Goal: Task Accomplishment & Management: Manage account settings

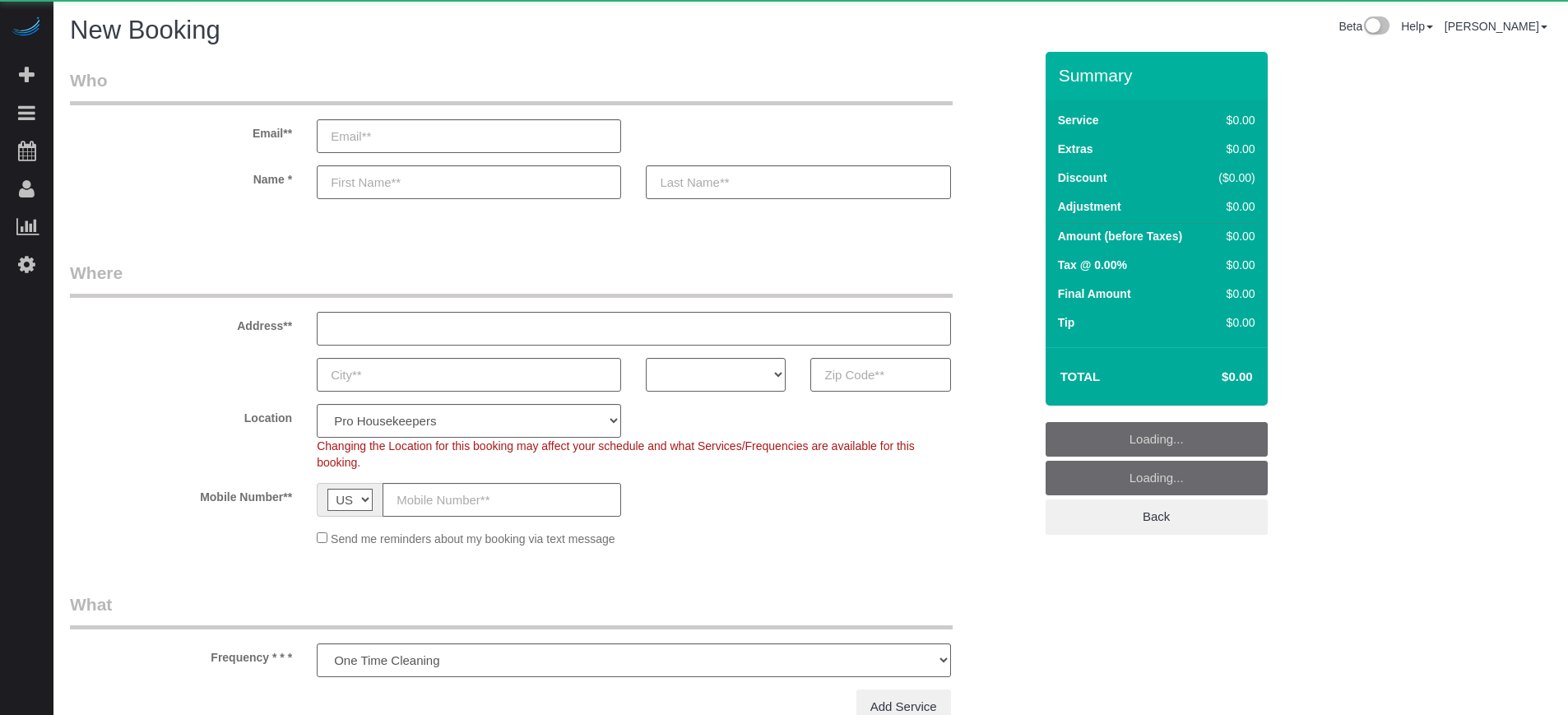
select select "number:9"
select select "object:1206"
select select "4"
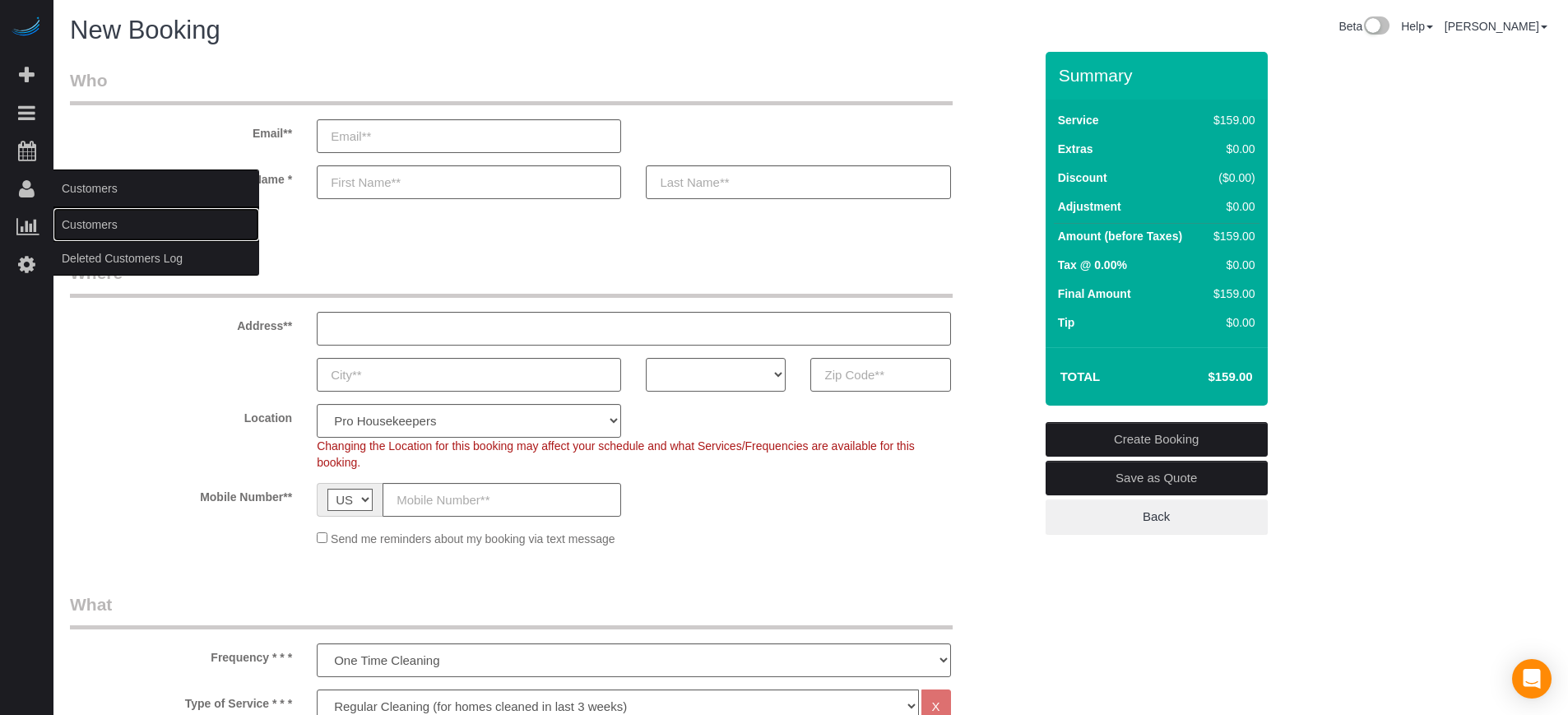
click at [78, 215] on link "Customers" at bounding box center [156, 224] width 206 height 33
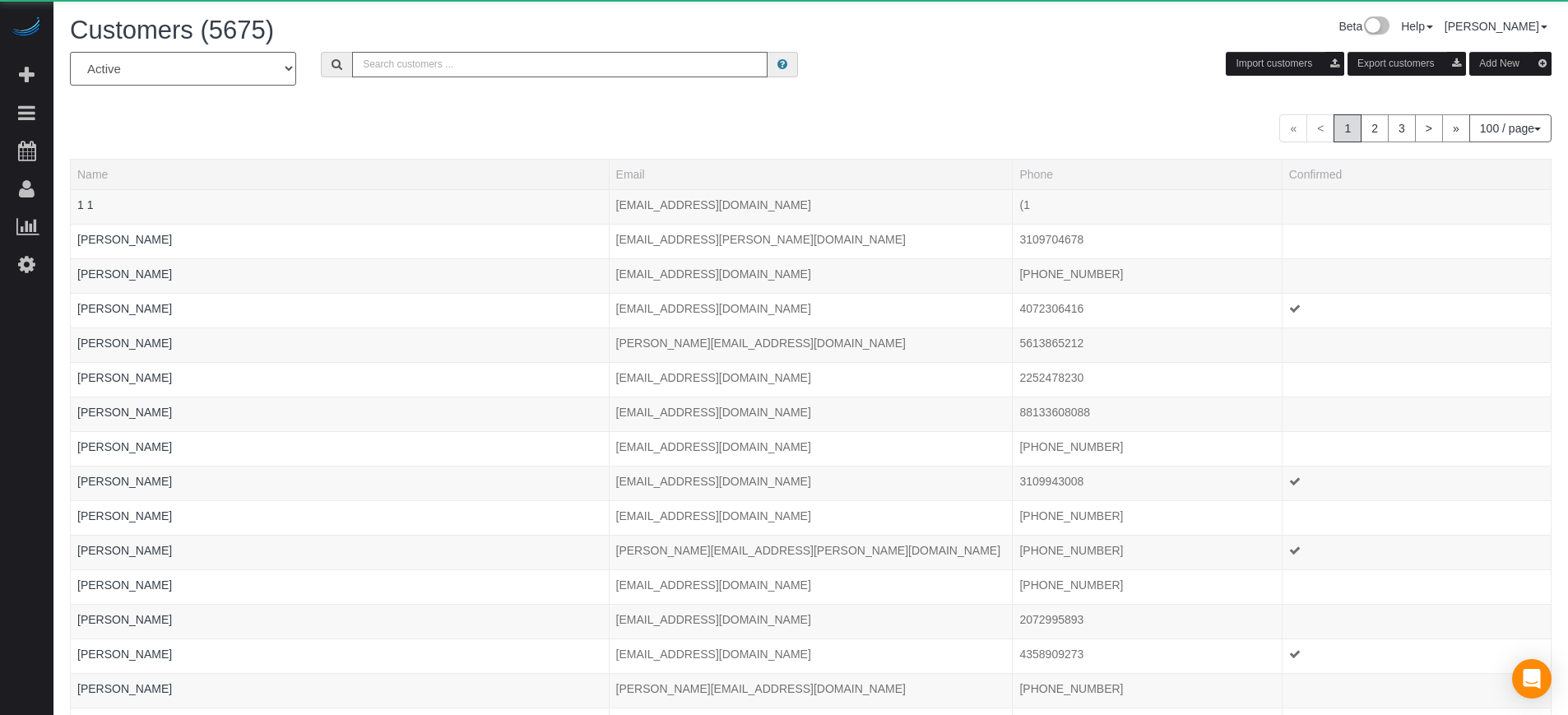
click at [404, 58] on input "text" at bounding box center [559, 64] width 416 height 26
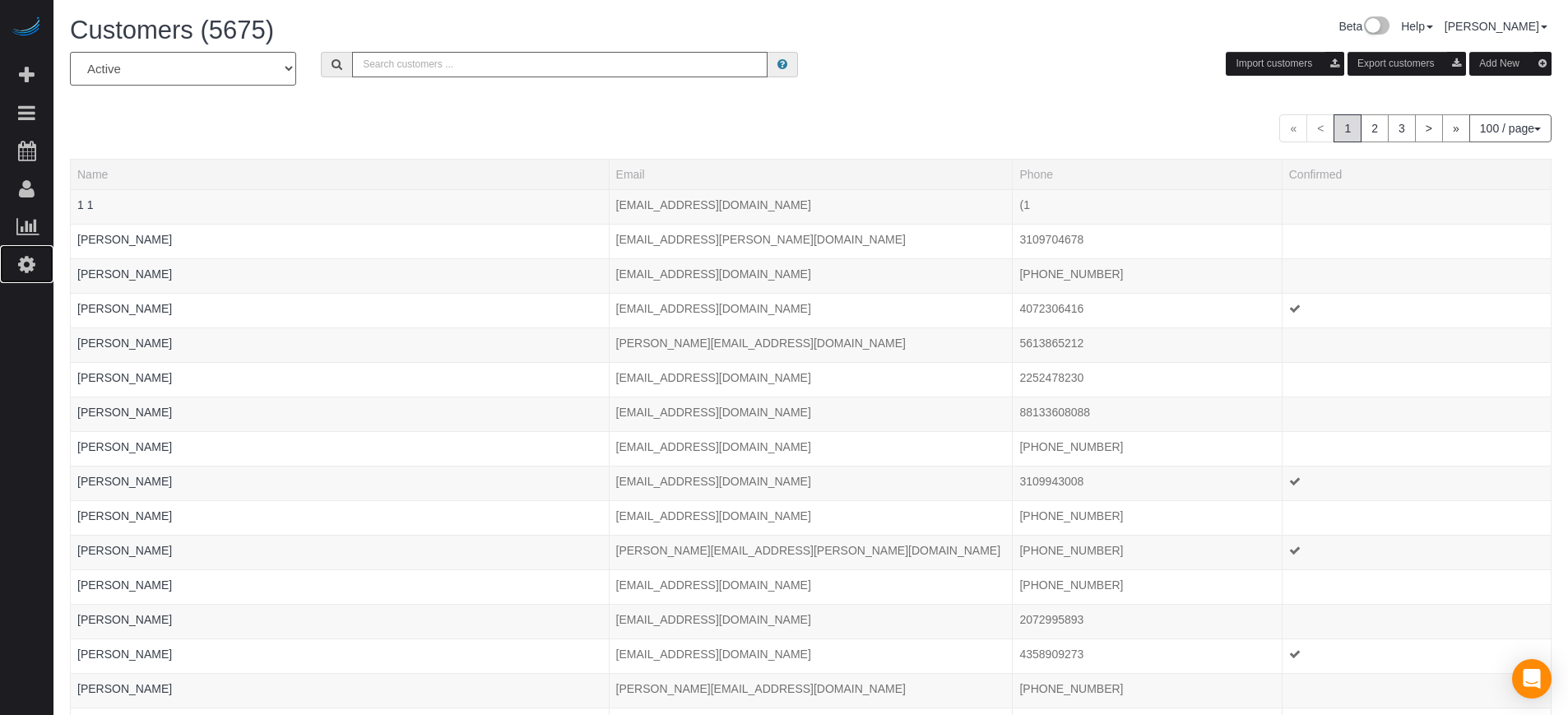
click at [13, 264] on link "Settings" at bounding box center [27, 264] width 53 height 38
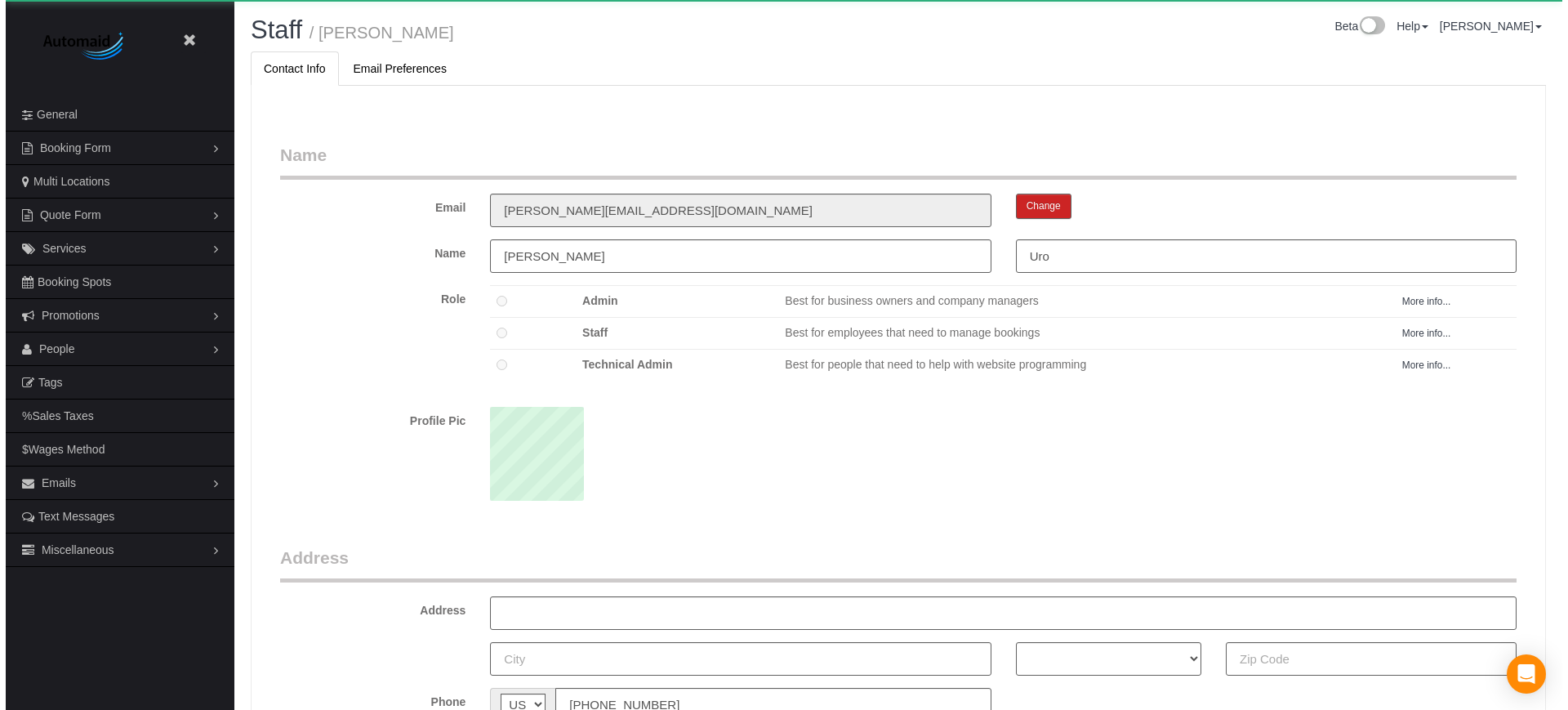
scroll to position [1063, 1557]
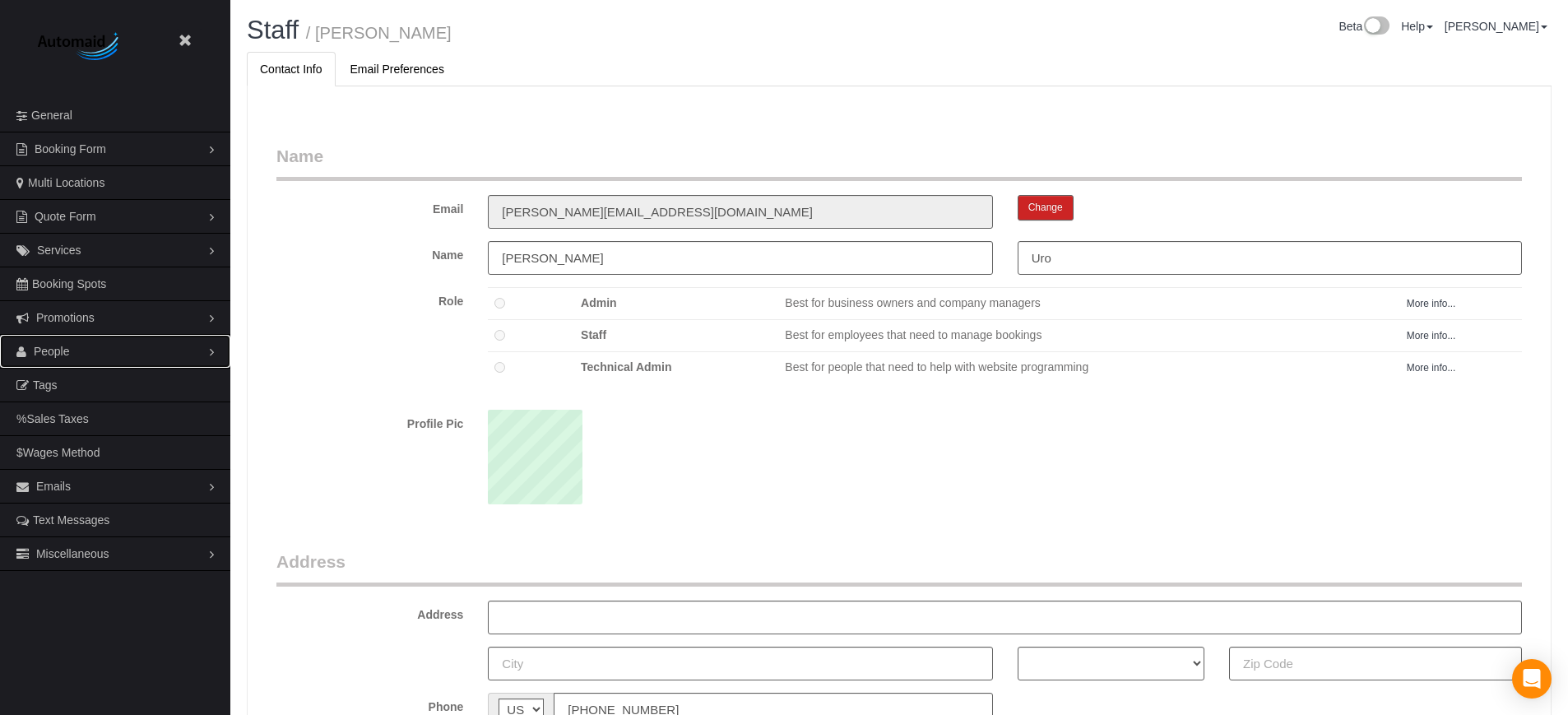
click at [92, 353] on link "People" at bounding box center [115, 351] width 231 height 33
click at [86, 385] on link "Teams" at bounding box center [115, 385] width 231 height 33
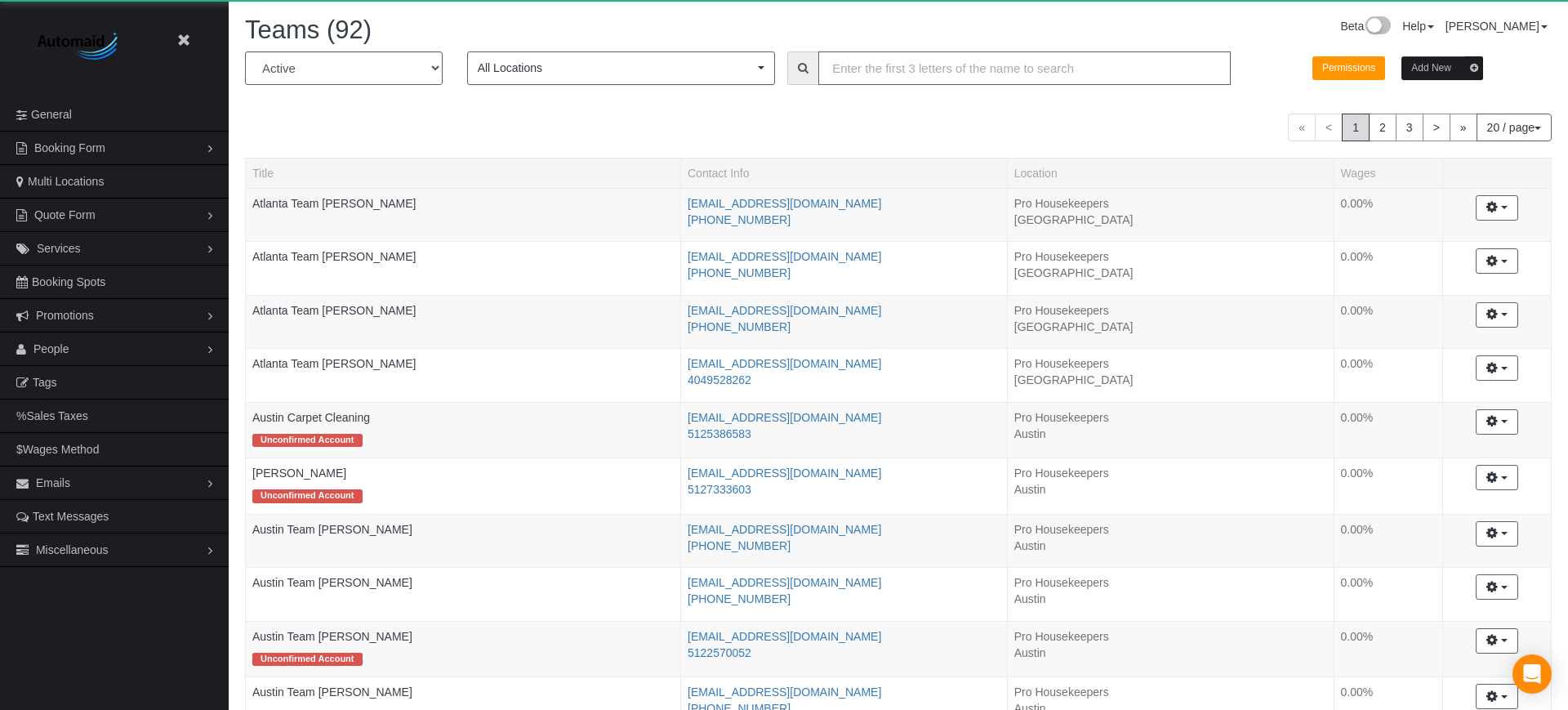
scroll to position [1386, 1557]
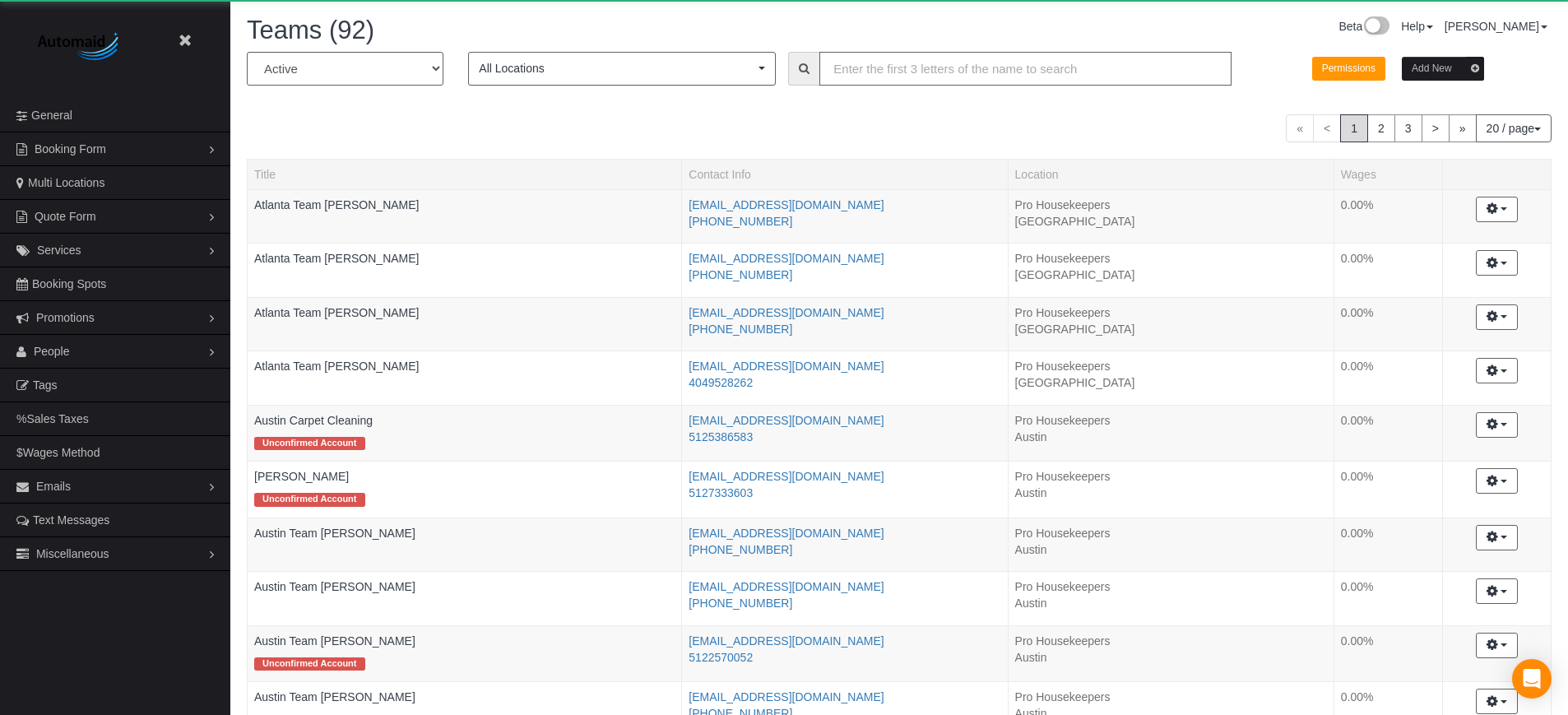
click at [863, 78] on input "text" at bounding box center [1025, 69] width 412 height 34
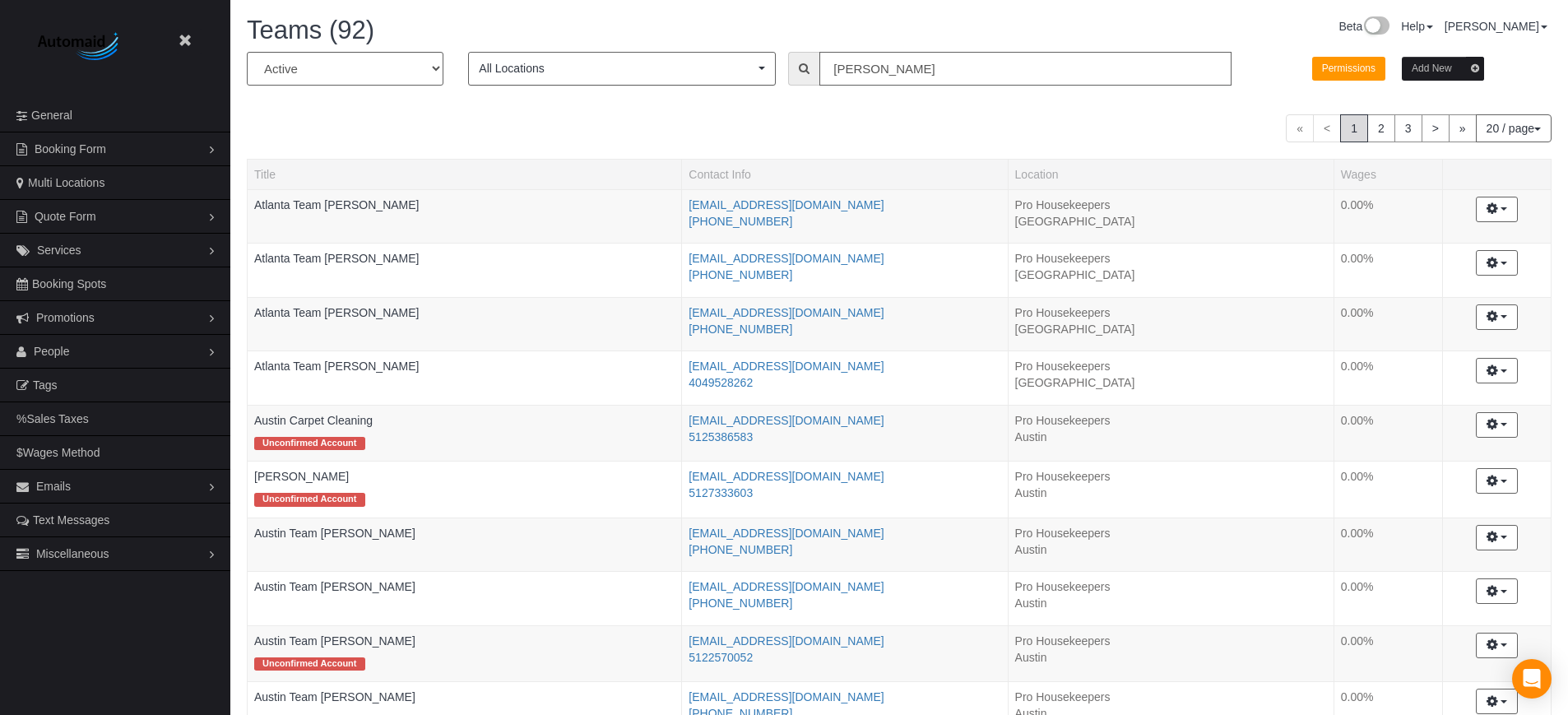
type input "greg"
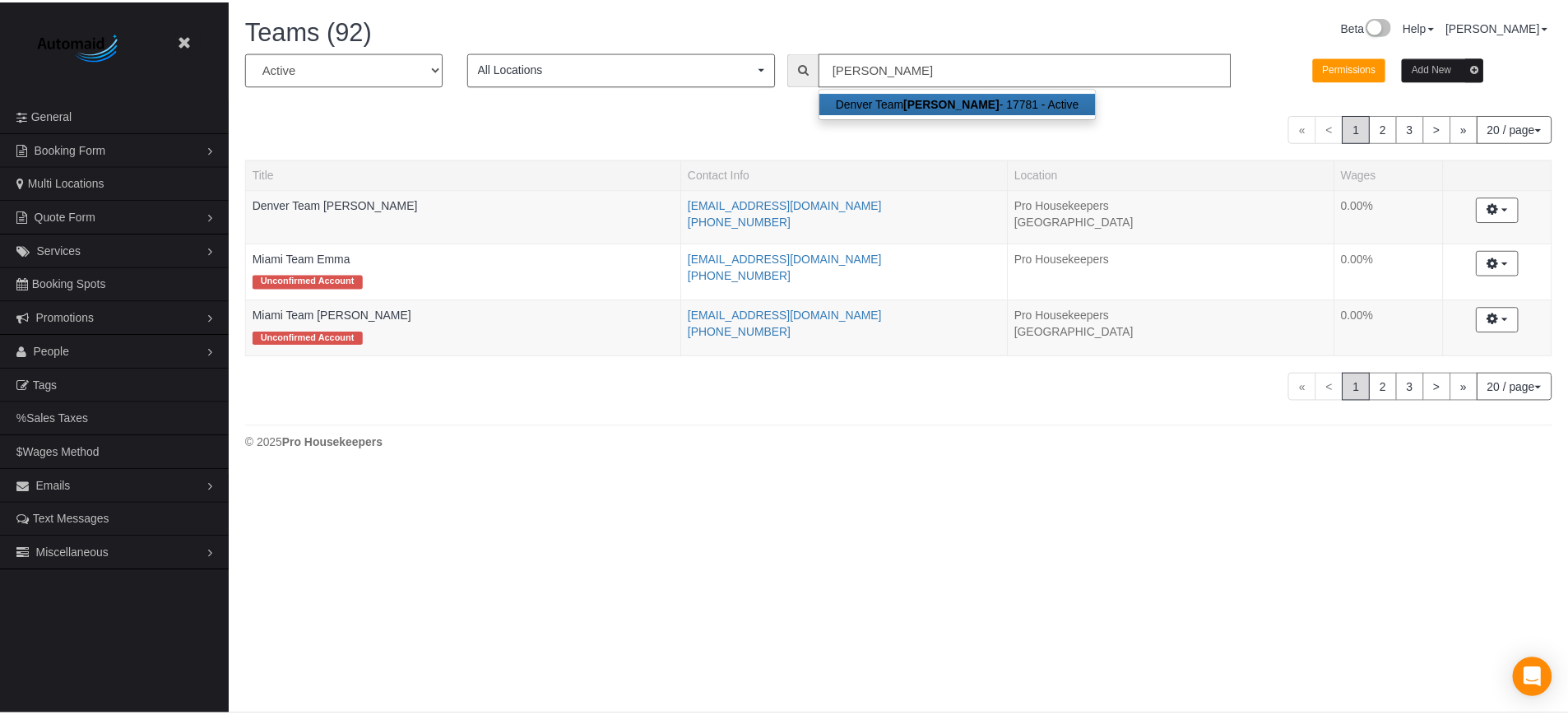
scroll to position [81802, 80696]
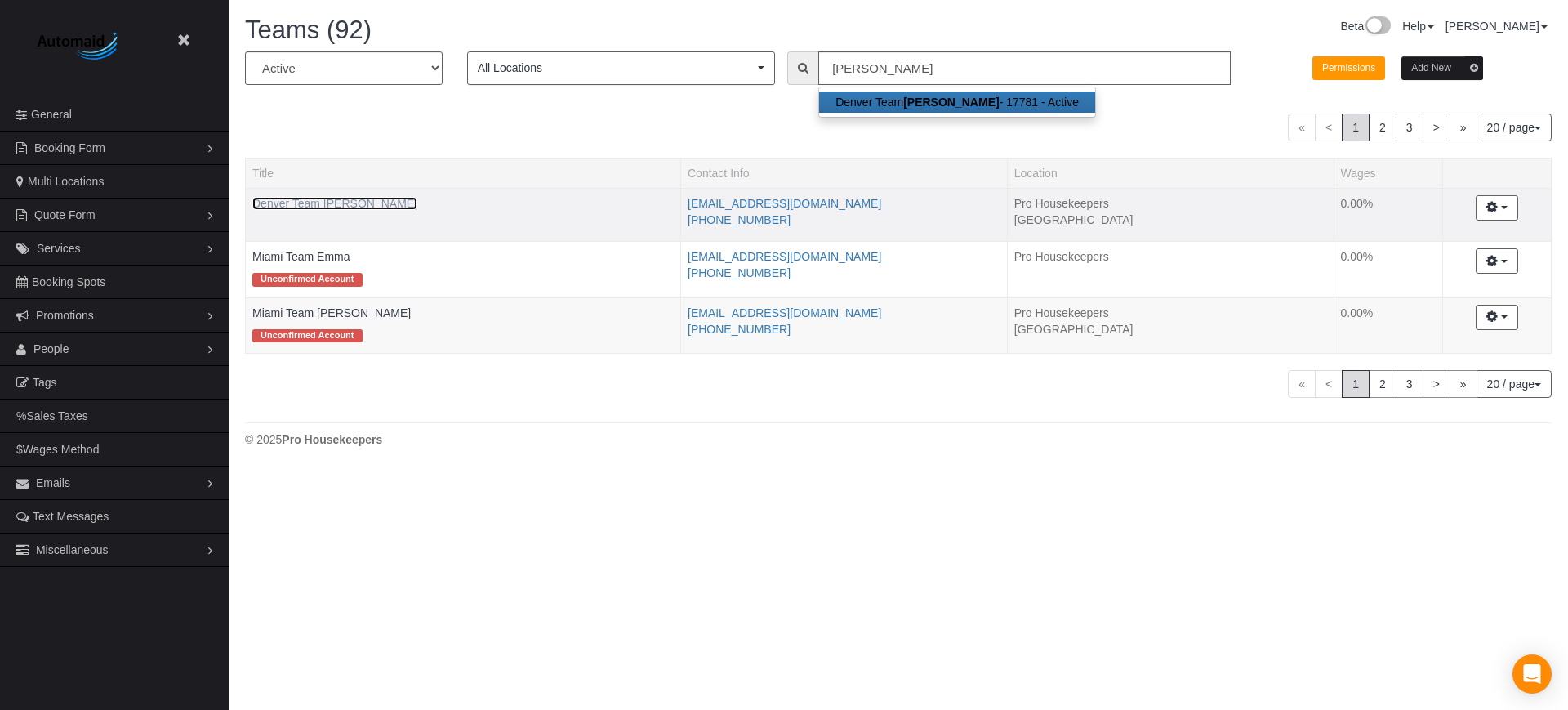
click at [339, 206] on link "Denver Team [PERSON_NAME]" at bounding box center [335, 203] width 165 height 13
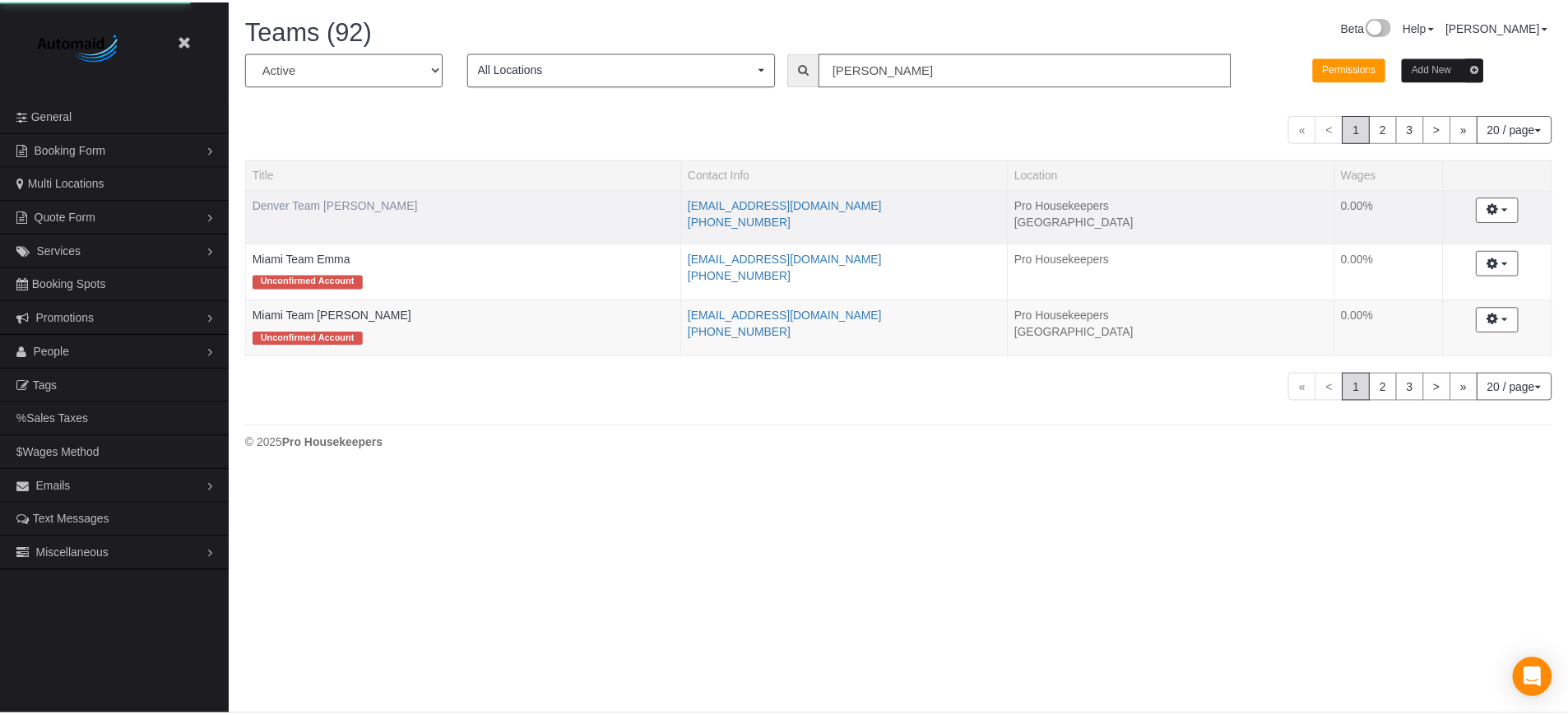
scroll to position [1044, 1568]
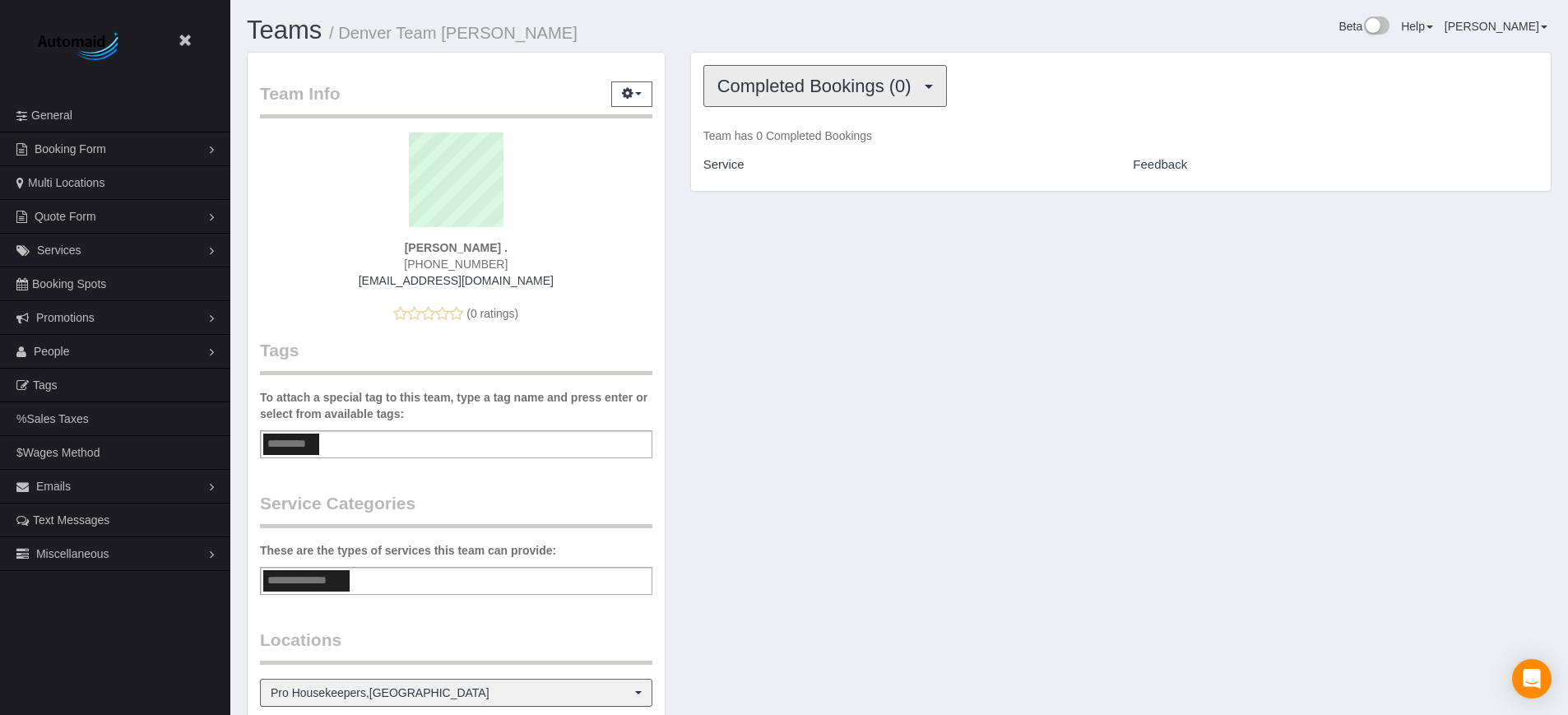
click at [752, 95] on span "Completed Bookings (0)" at bounding box center [818, 85] width 202 height 20
click at [760, 146] on link "Upcoming Bookings (1)" at bounding box center [790, 146] width 171 height 21
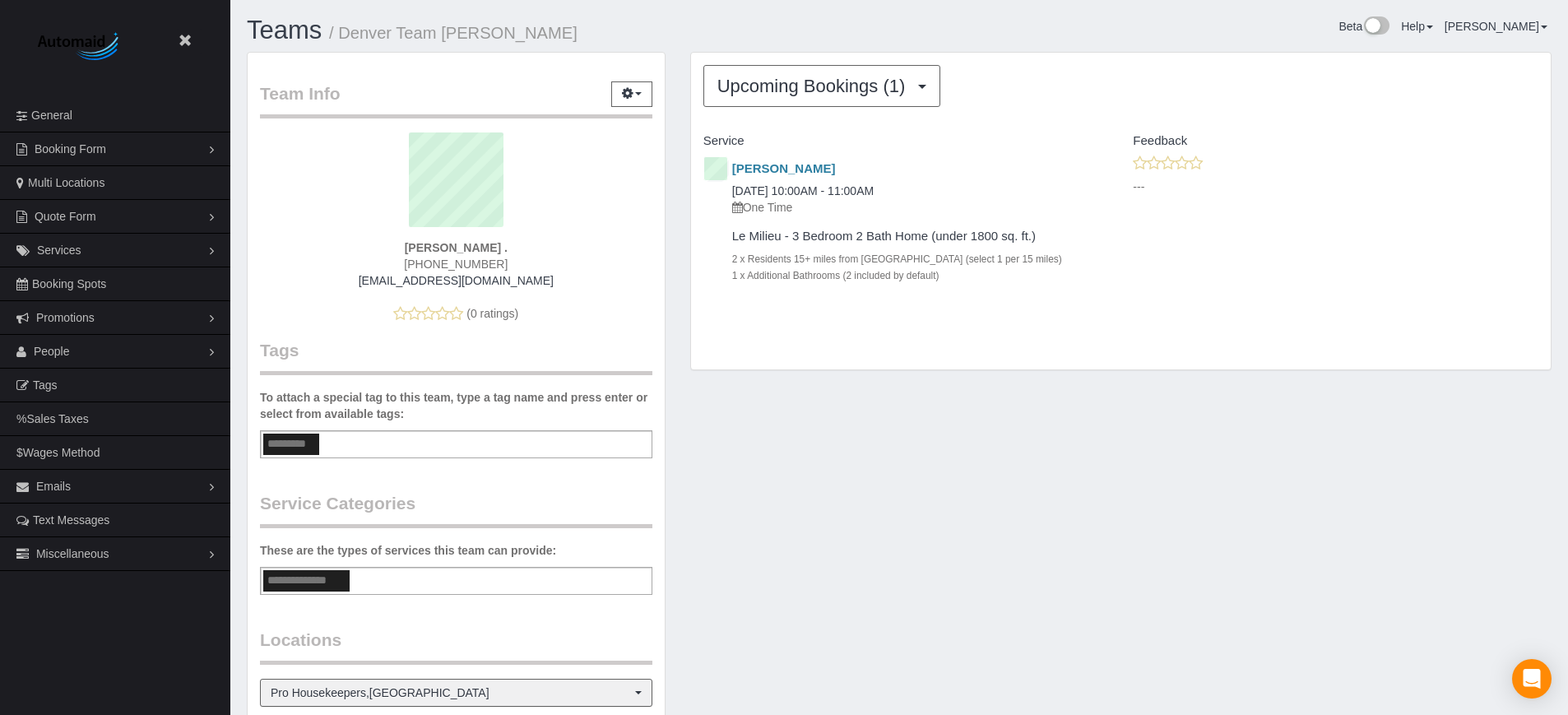
click at [855, 455] on div "Team Info Edit Contact Info Send Message Send Welcome Email Email Preferences V…" at bounding box center [898, 519] width 1329 height 935
click at [822, 167] on link "Anthony Wintermyers" at bounding box center [784, 168] width 103 height 14
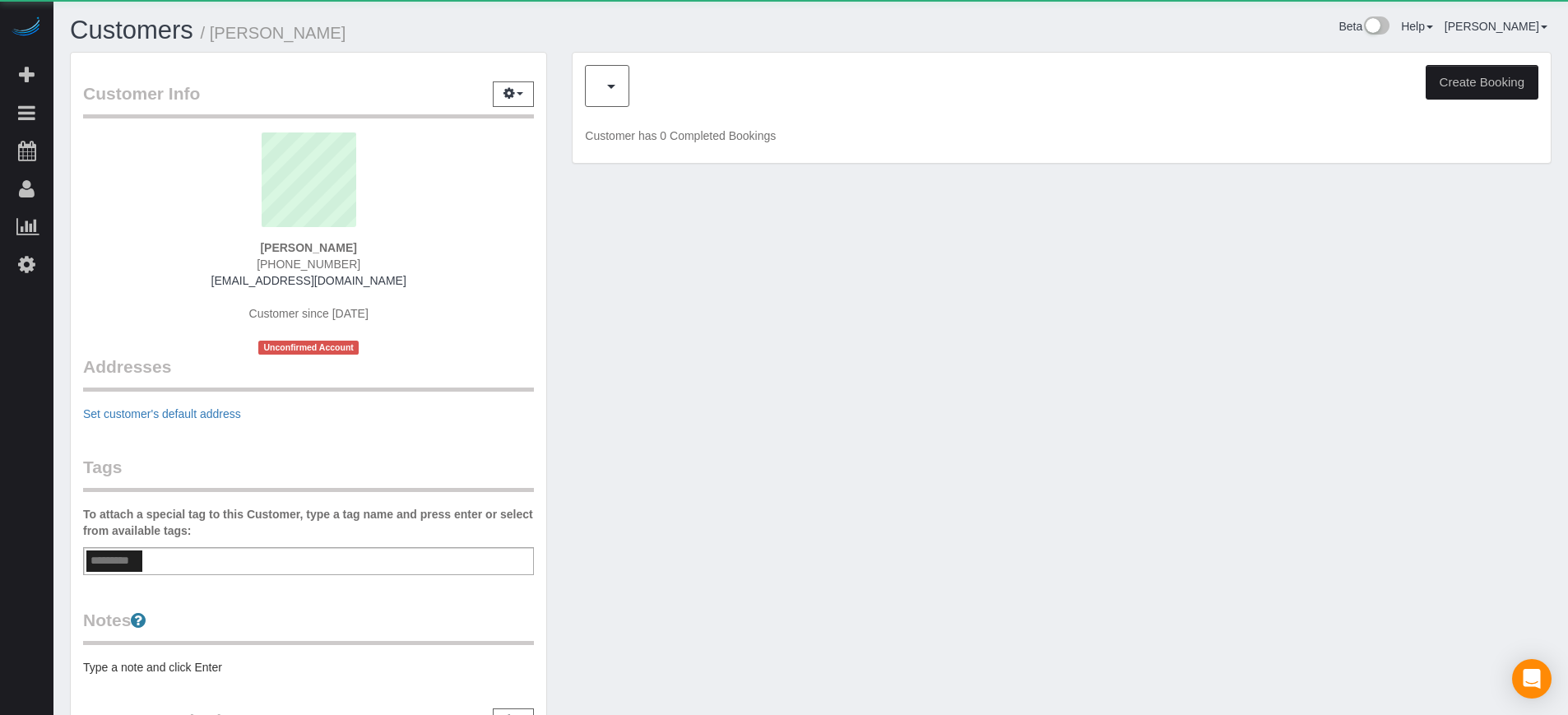
scroll to position [938, 1568]
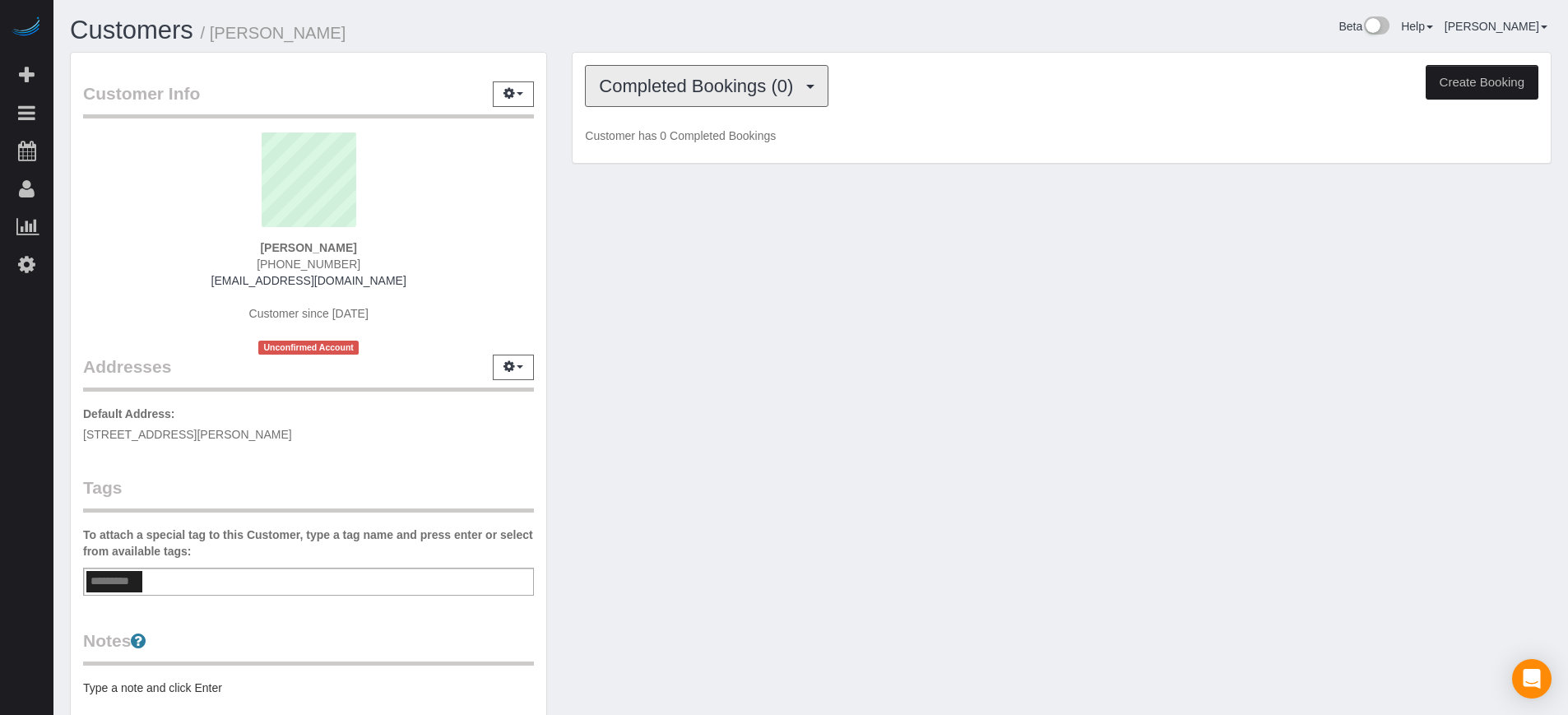
click at [776, 97] on button "Completed Bookings (0)" at bounding box center [707, 85] width 244 height 42
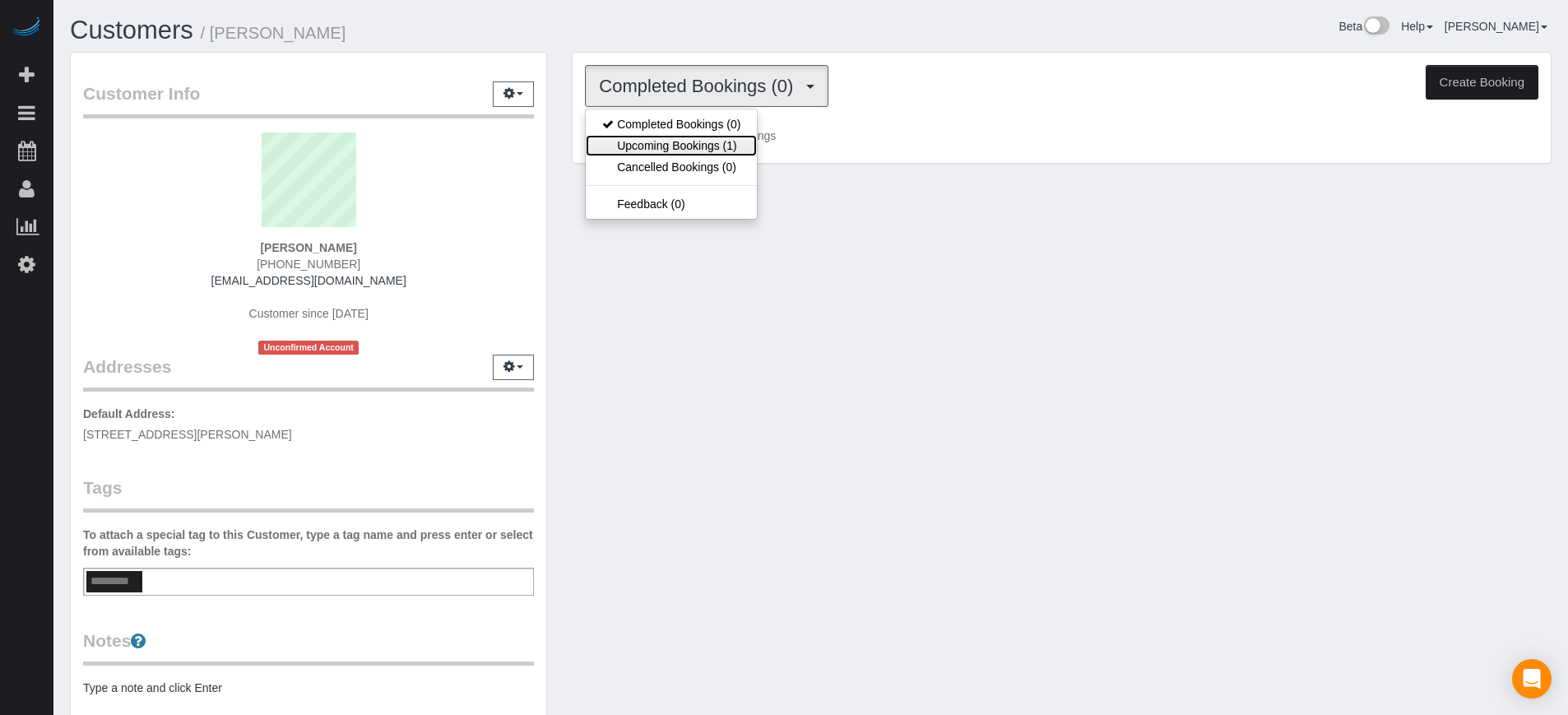
click at [713, 146] on link "Upcoming Bookings (1)" at bounding box center [671, 146] width 171 height 21
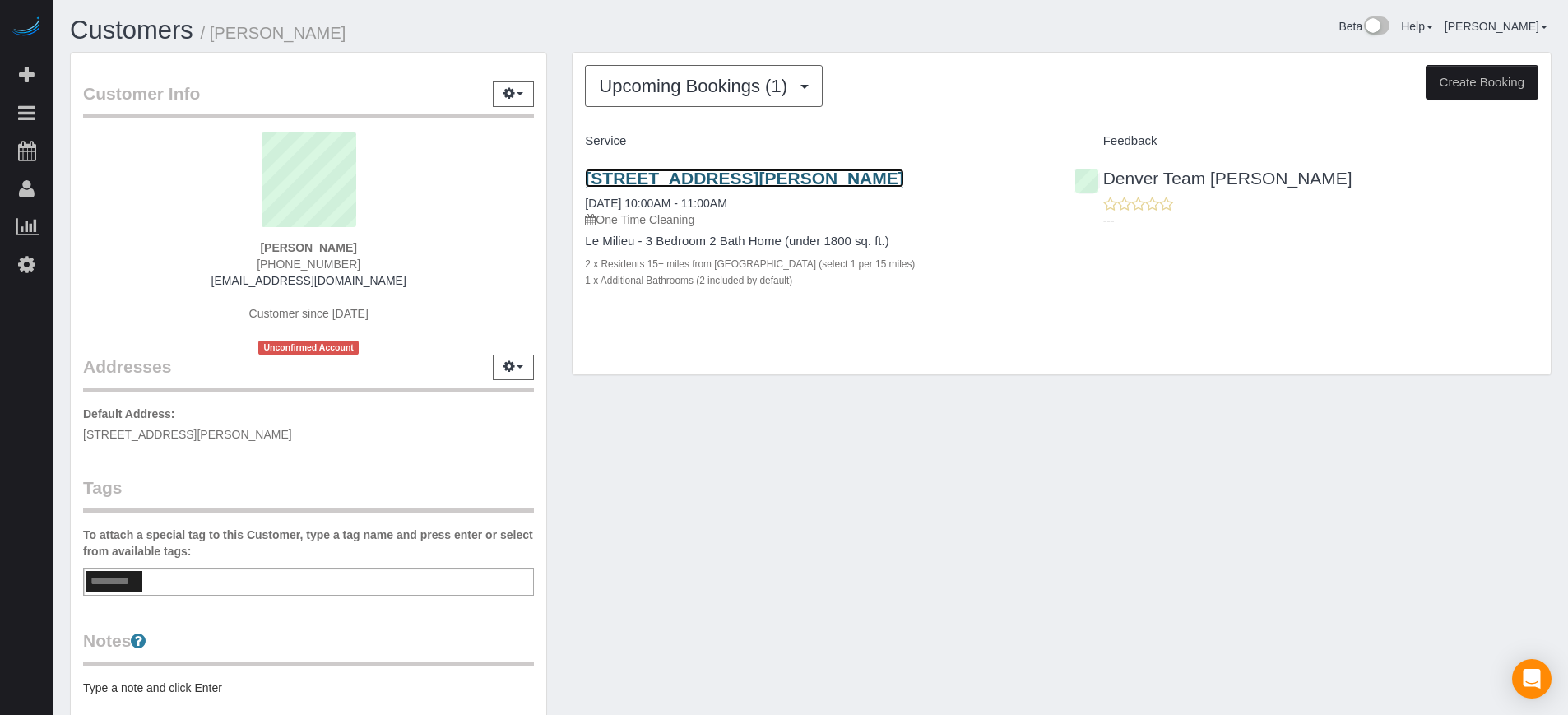
click at [613, 183] on link "8400 S Saulsbury St, Littleton, CO 80128" at bounding box center [744, 177] width 319 height 19
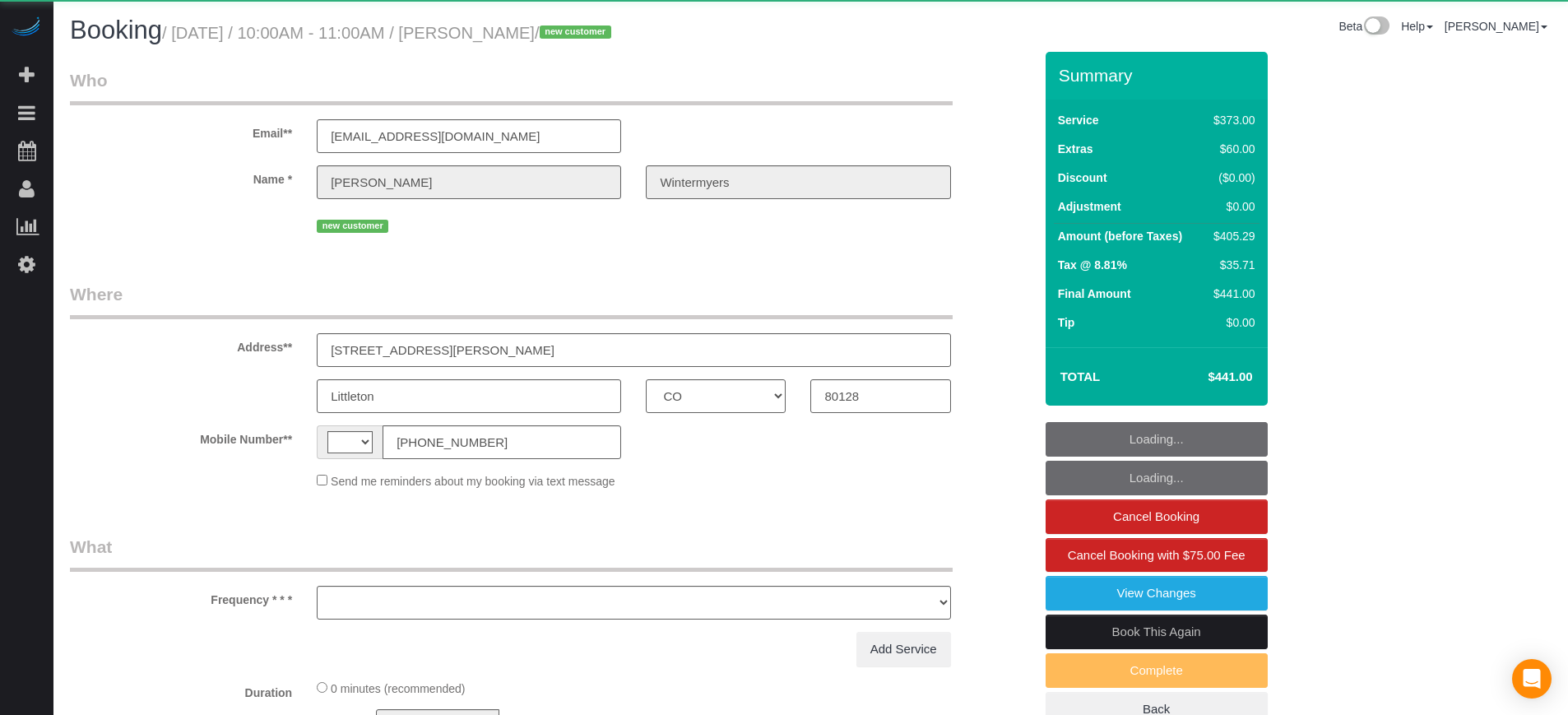
select select "CO"
select select "string:[GEOGRAPHIC_DATA]"
select select "object:601"
select select "string:fspay-3371083d-fe85-42e0-b621-4f92ca95a68e"
select select "spot1"
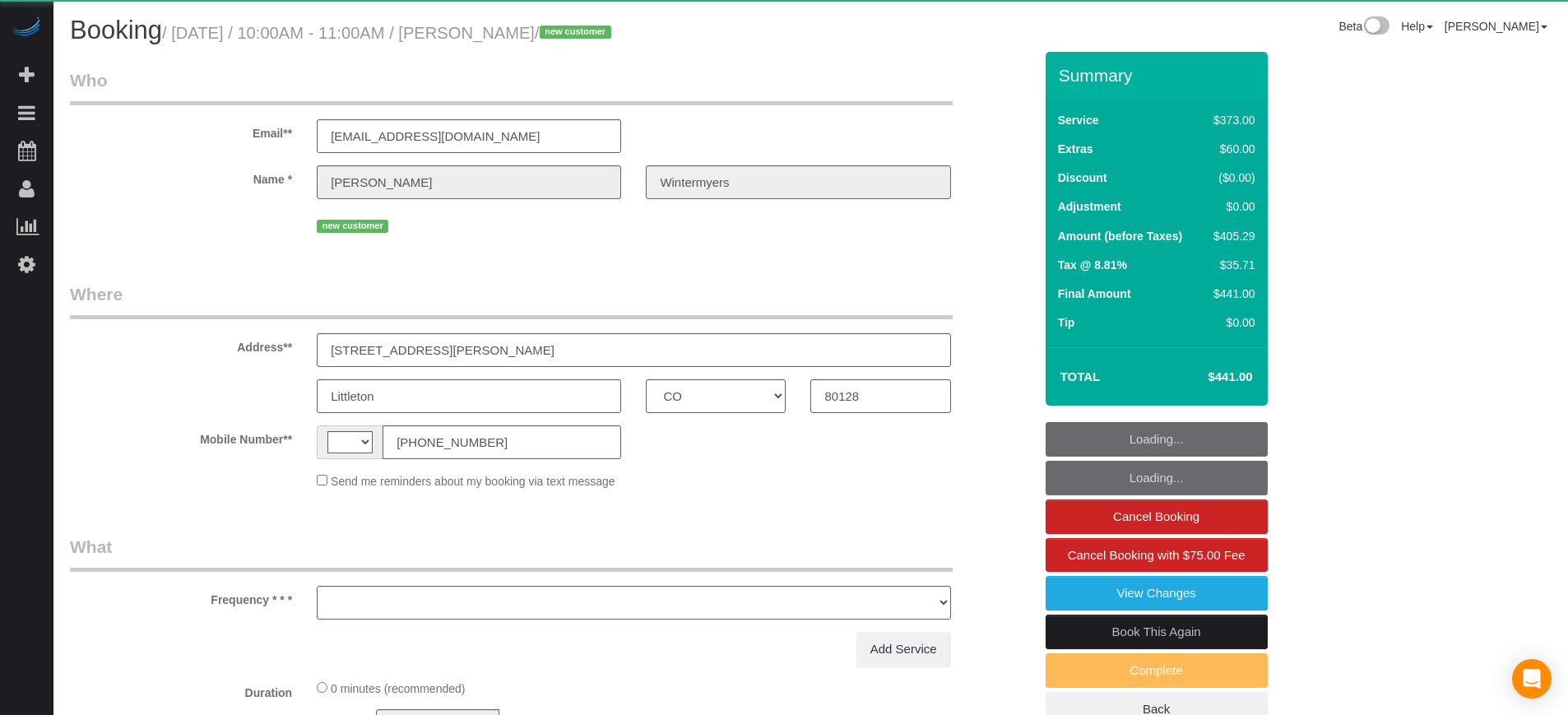
select select "number:9"
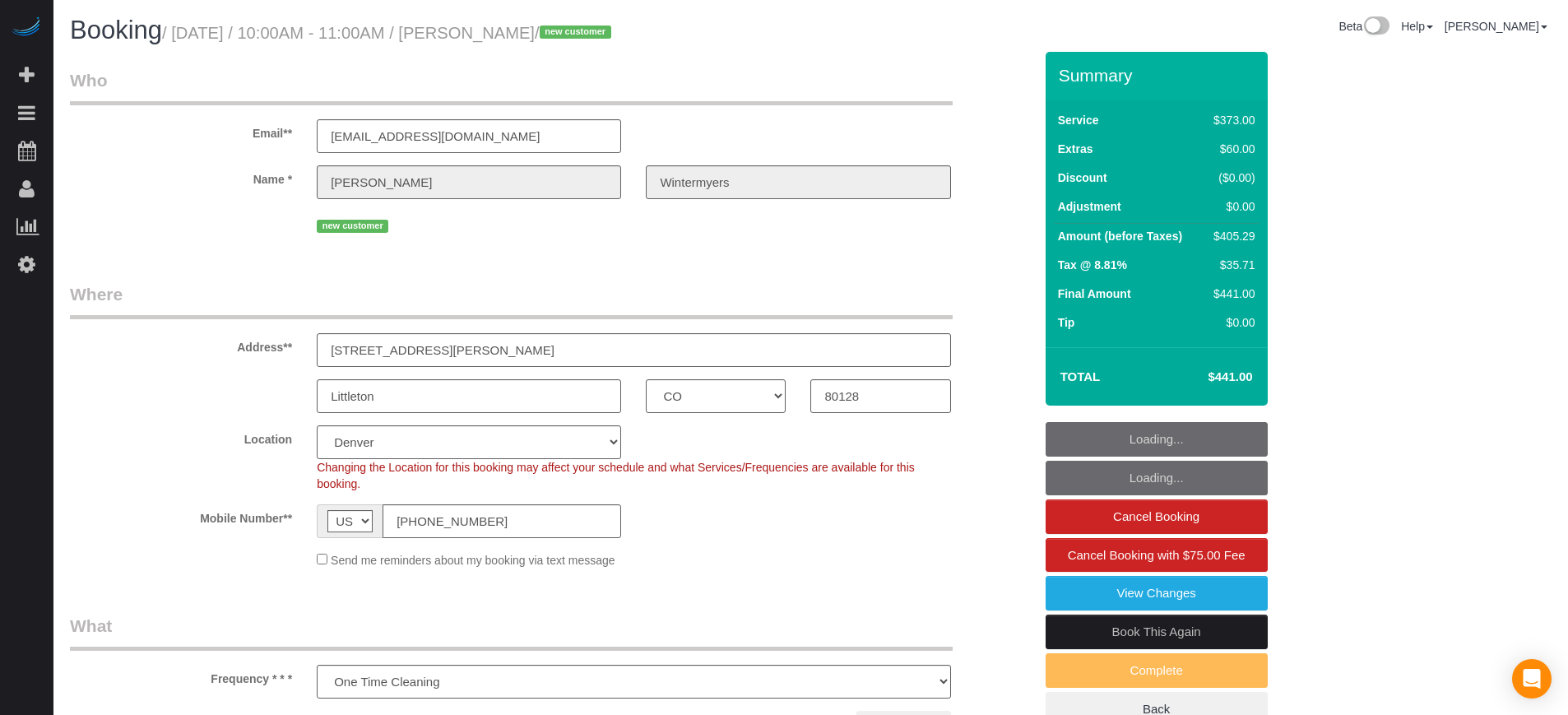
select select
select select "object:816"
select select "spot12"
select select "6"
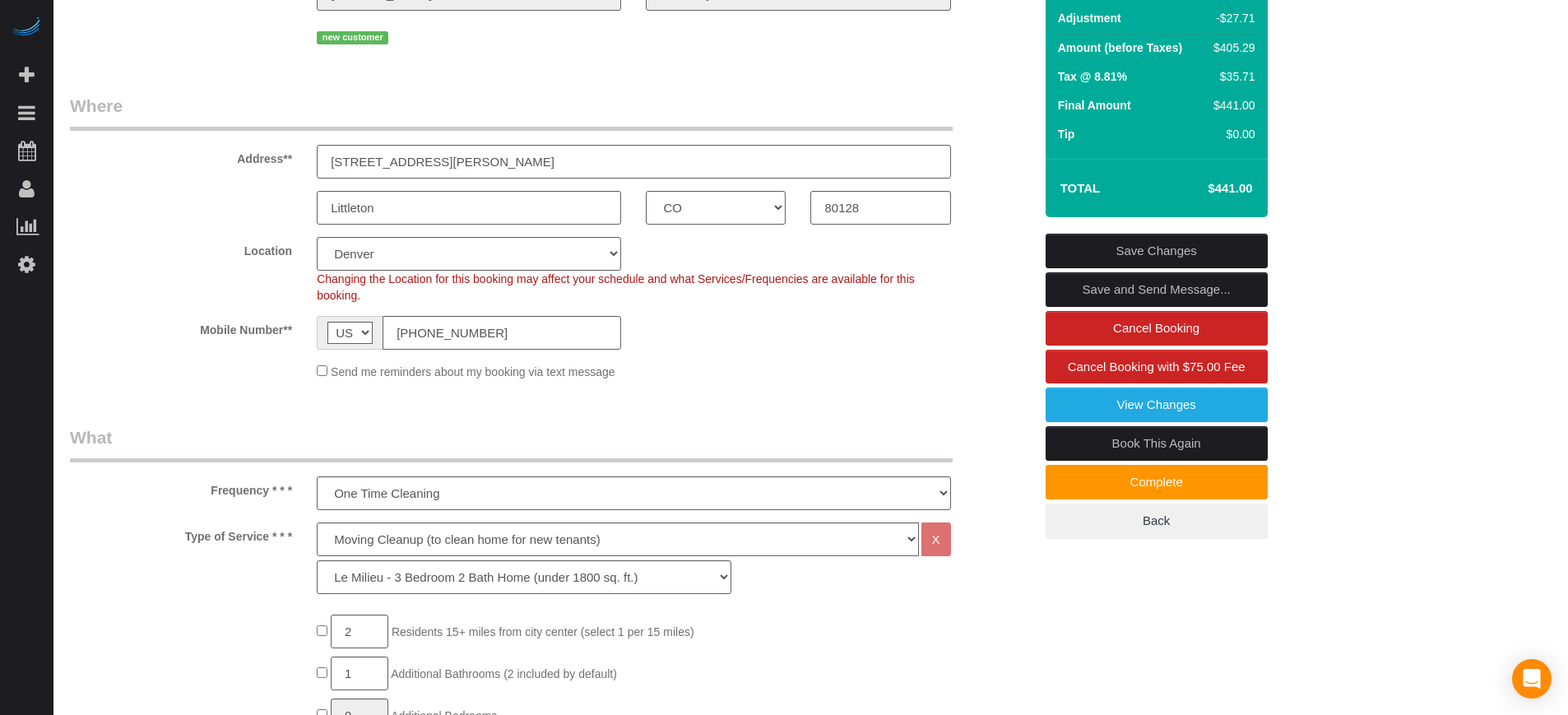
scroll to position [3, 0]
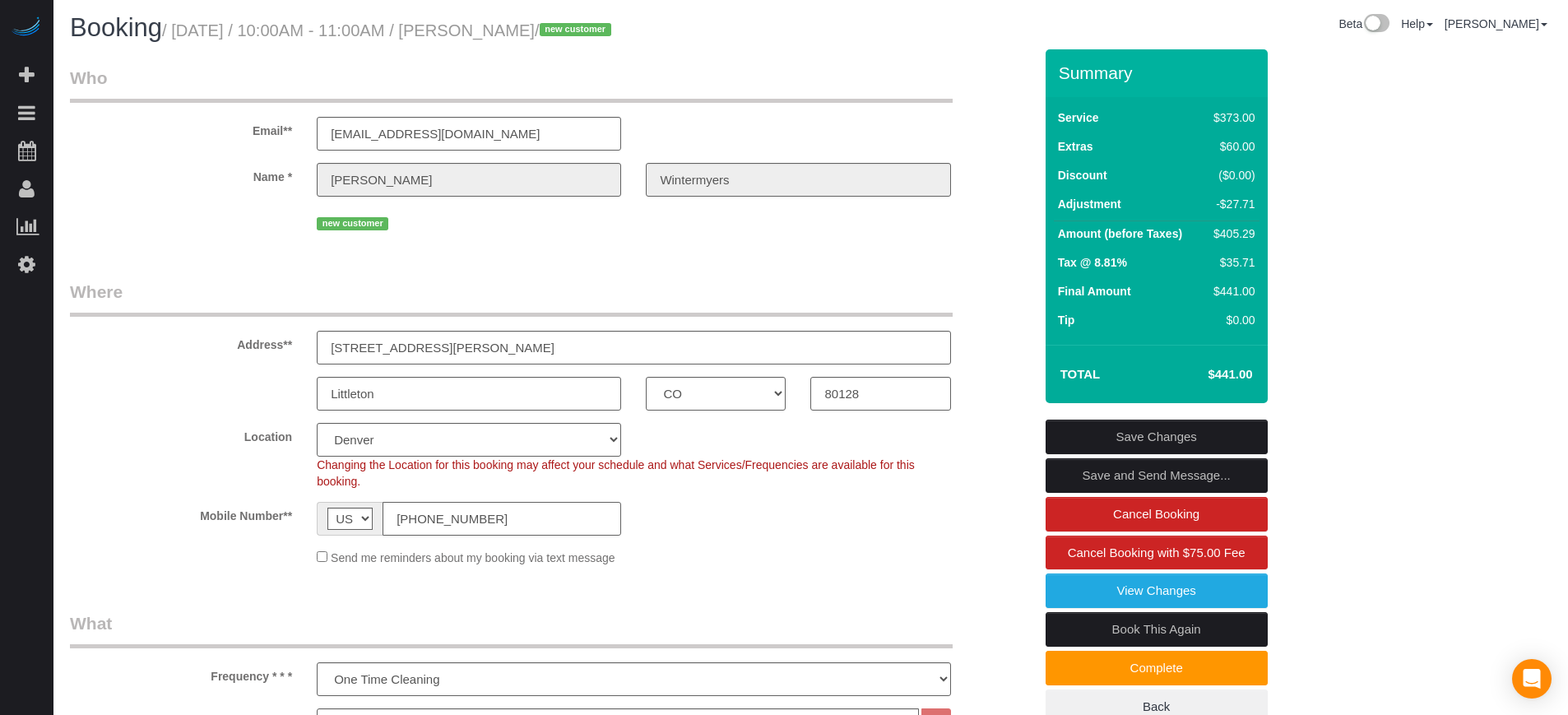
click at [481, 514] on input "[PHONE_NUMBER]" at bounding box center [502, 519] width 239 height 34
click at [829, 565] on div "Send me reminders about my booking via text message" at bounding box center [633, 557] width 658 height 18
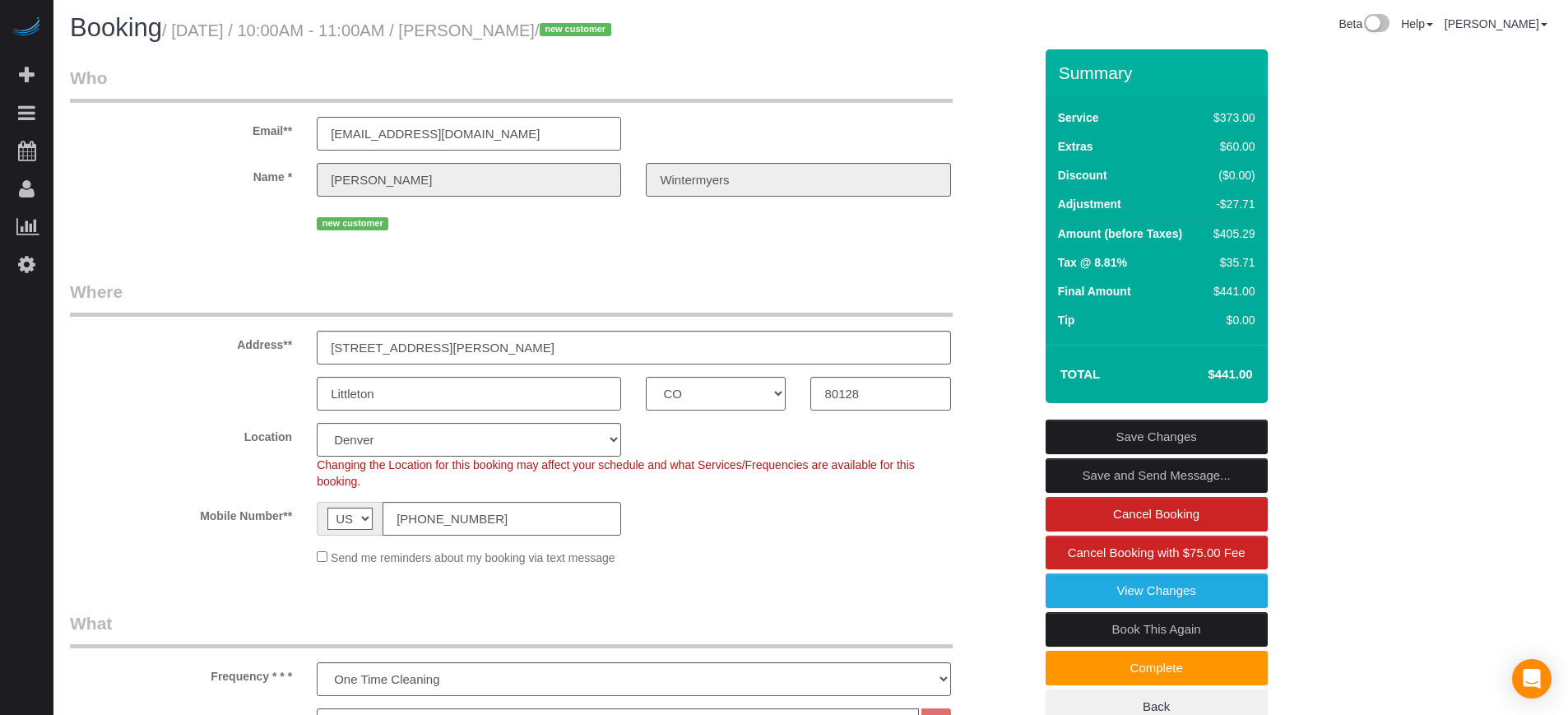
click at [215, 539] on sui-booking-location "Location Pro Housekeepers [GEOGRAPHIC_DATA] [GEOGRAPHIC_DATA] [GEOGRAPHIC_DATA]…" at bounding box center [552, 494] width 963 height 143
click at [423, 507] on input "[PHONE_NUMBER]" at bounding box center [502, 519] width 239 height 34
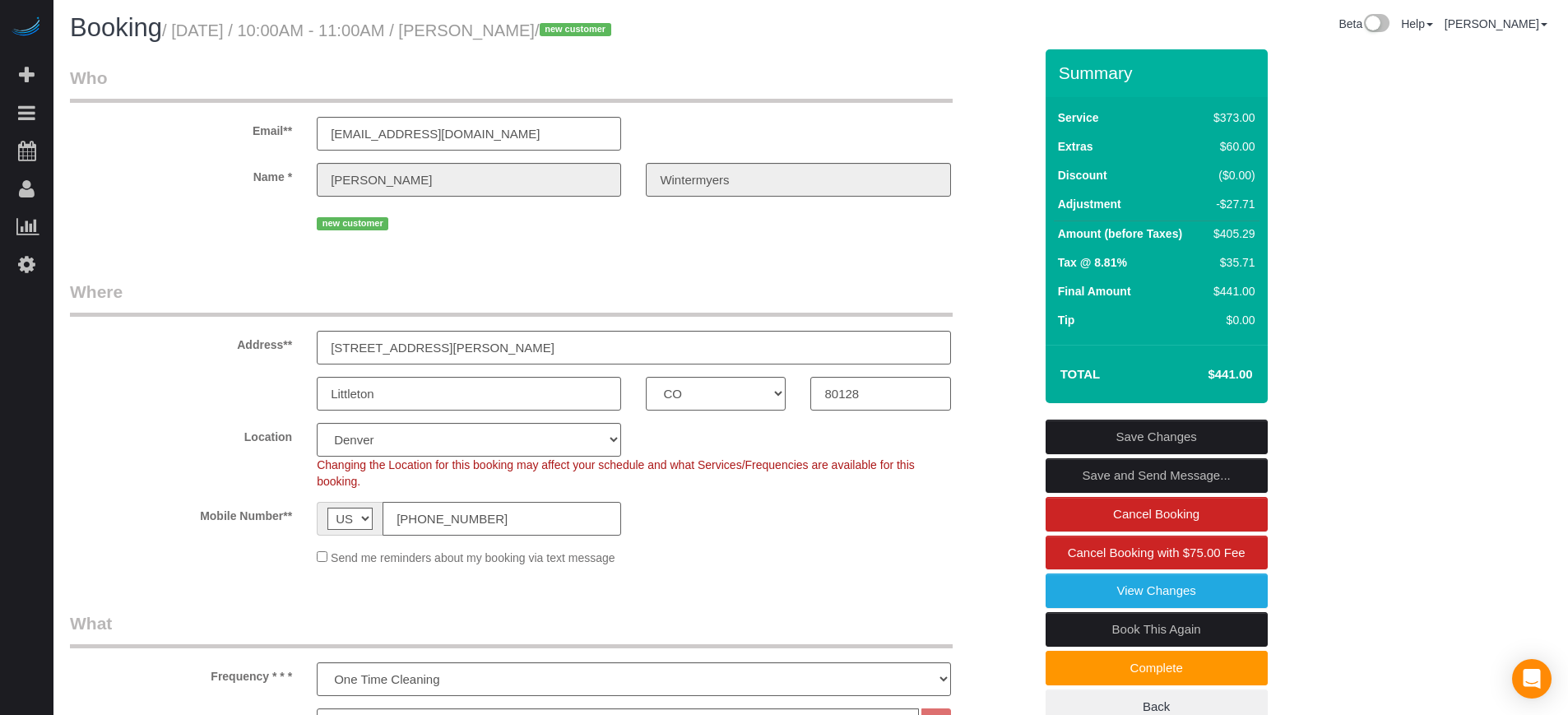
click at [423, 507] on input "[PHONE_NUMBER]" at bounding box center [502, 519] width 239 height 34
click at [265, 321] on div "Address** [STREET_ADDRESS][PERSON_NAME]" at bounding box center [552, 321] width 988 height 85
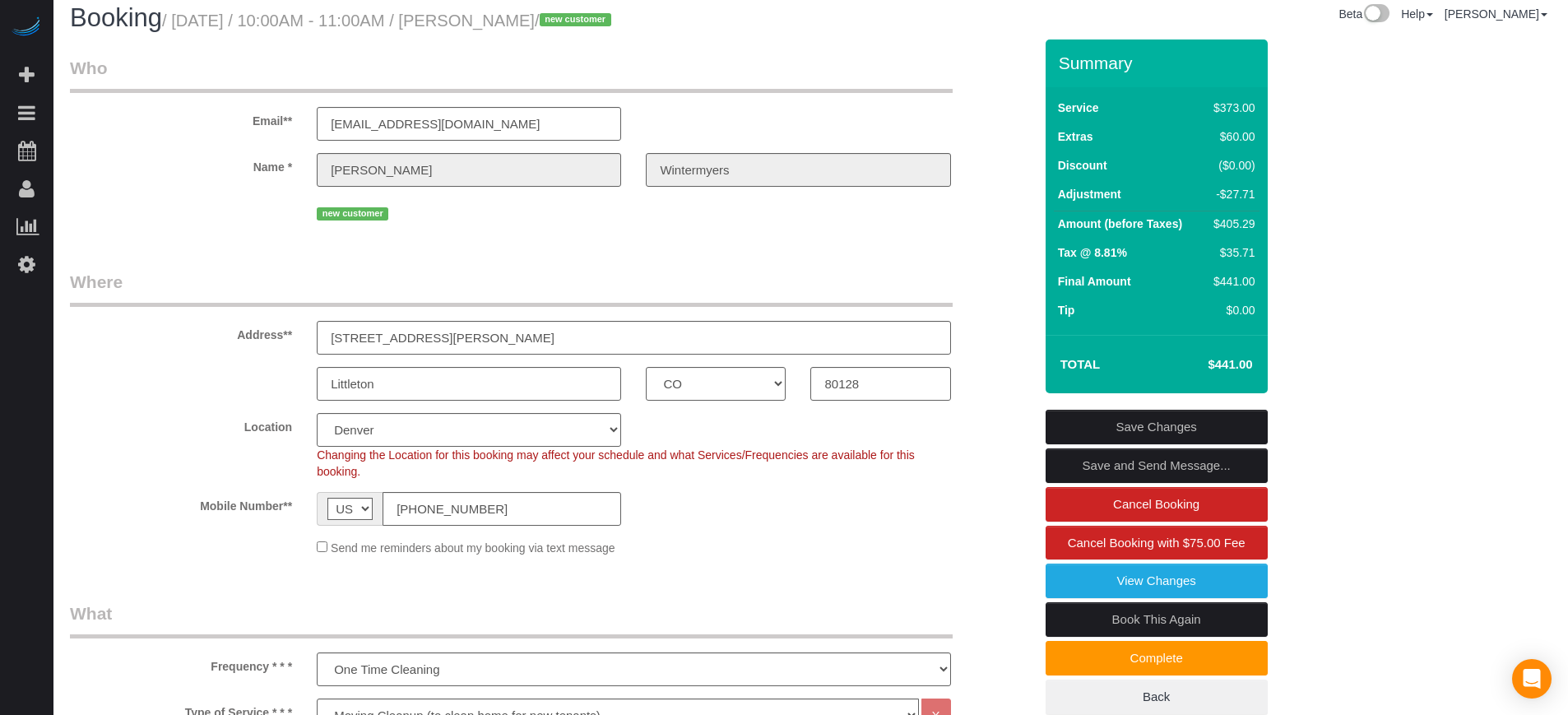
scroll to position [0, 0]
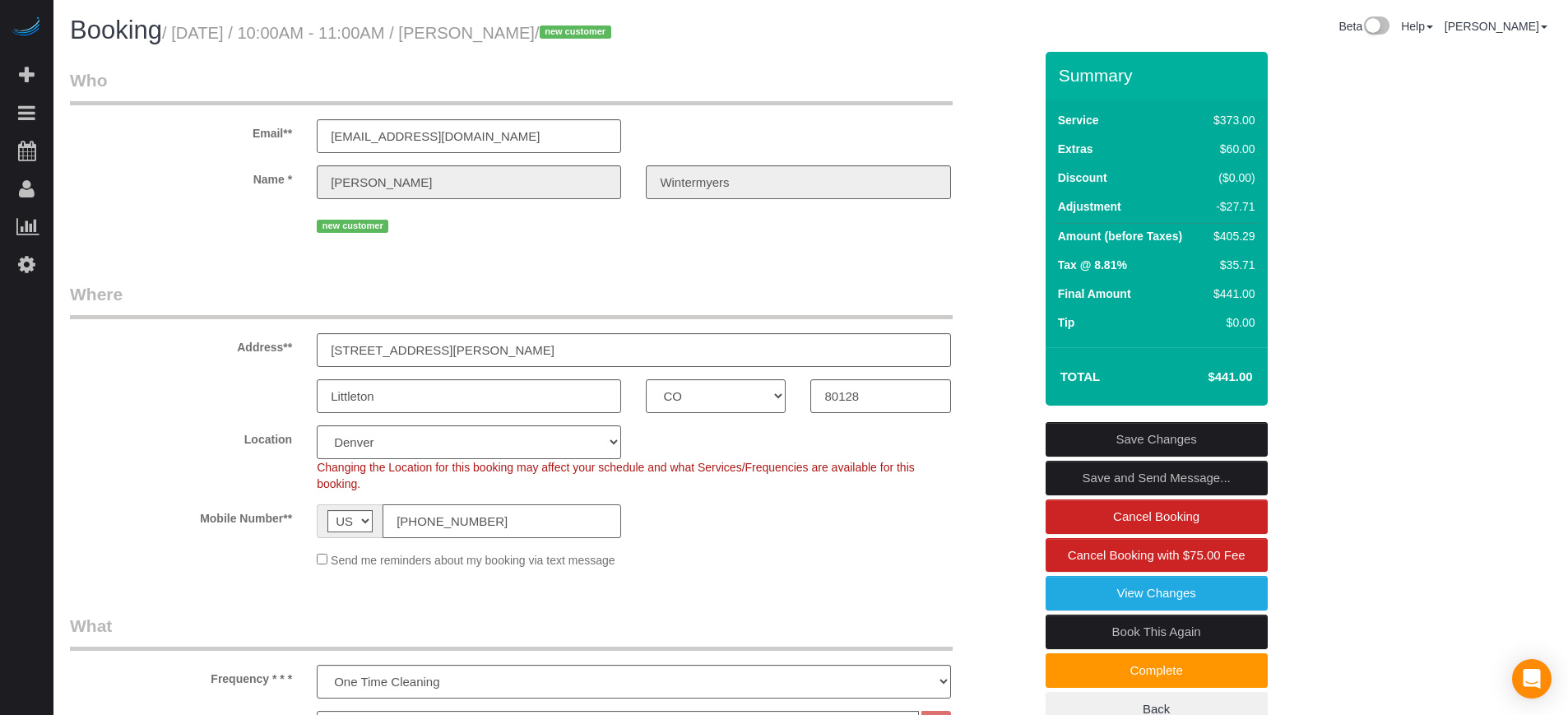
click at [536, 526] on input "[PHONE_NUMBER]" at bounding box center [502, 521] width 239 height 34
click at [429, 531] on input "[PHONE_NUMBER]" at bounding box center [502, 521] width 239 height 34
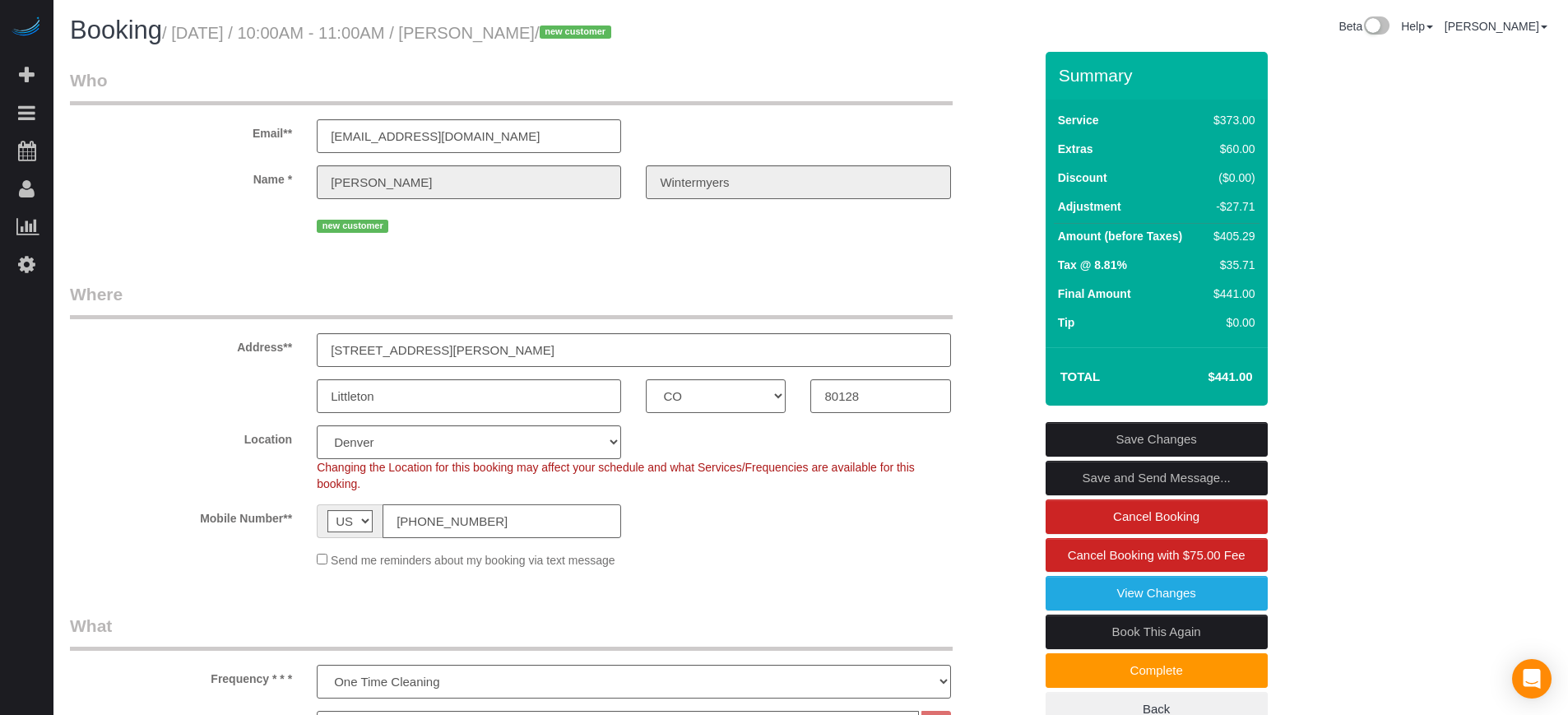
click at [429, 531] on input "[PHONE_NUMBER]" at bounding box center [502, 521] width 239 height 34
click at [142, 353] on label "Address**" at bounding box center [181, 344] width 247 height 22
click at [410, 131] on input "[EMAIL_ADDRESS][DOMAIN_NAME]" at bounding box center [469, 136] width 305 height 34
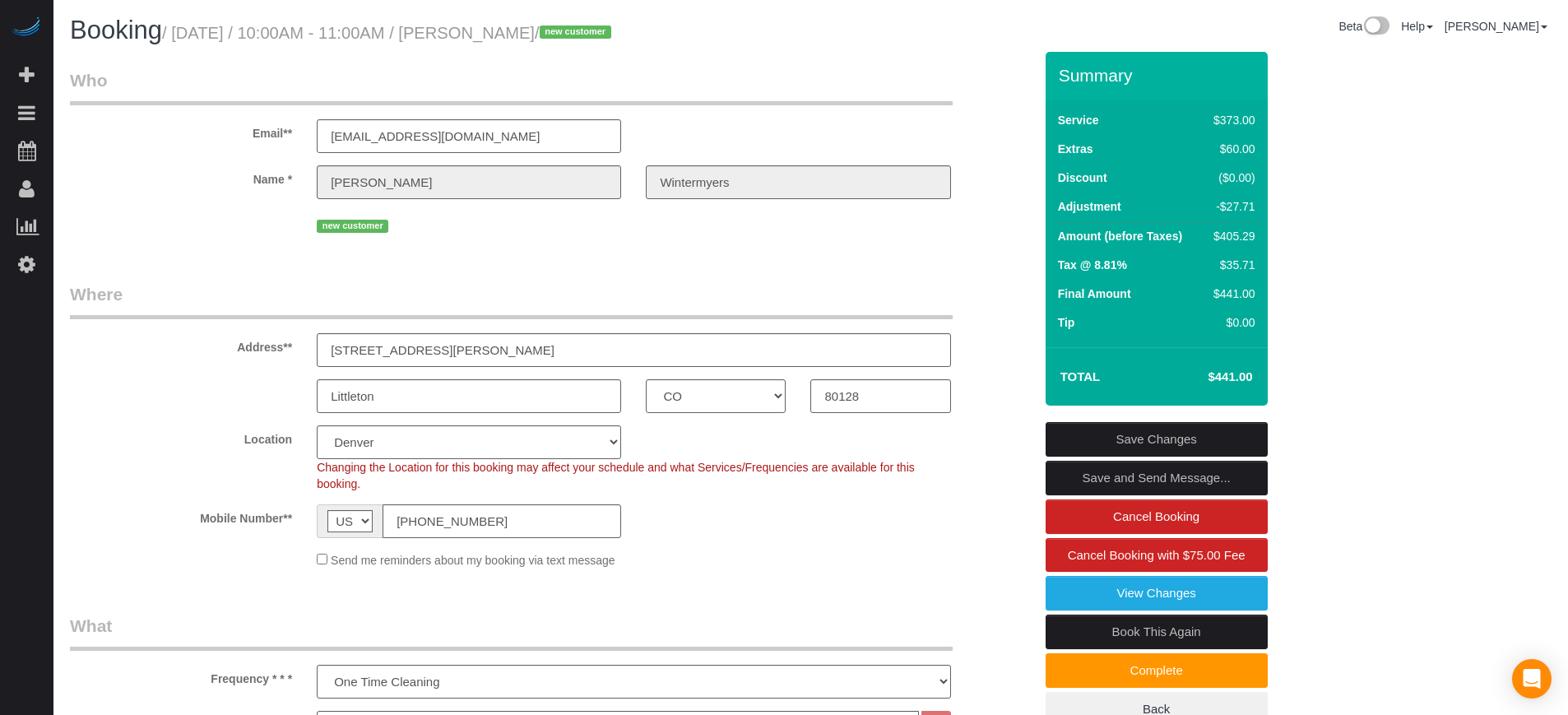
click at [322, 282] on legend "Where" at bounding box center [511, 301] width 882 height 37
click at [109, 453] on div "Location Pro Housekeepers [GEOGRAPHIC_DATA] [GEOGRAPHIC_DATA] [GEOGRAPHIC_DATA]…" at bounding box center [552, 459] width 988 height 67
click at [1125, 599] on link "View Changes" at bounding box center [1156, 593] width 222 height 35
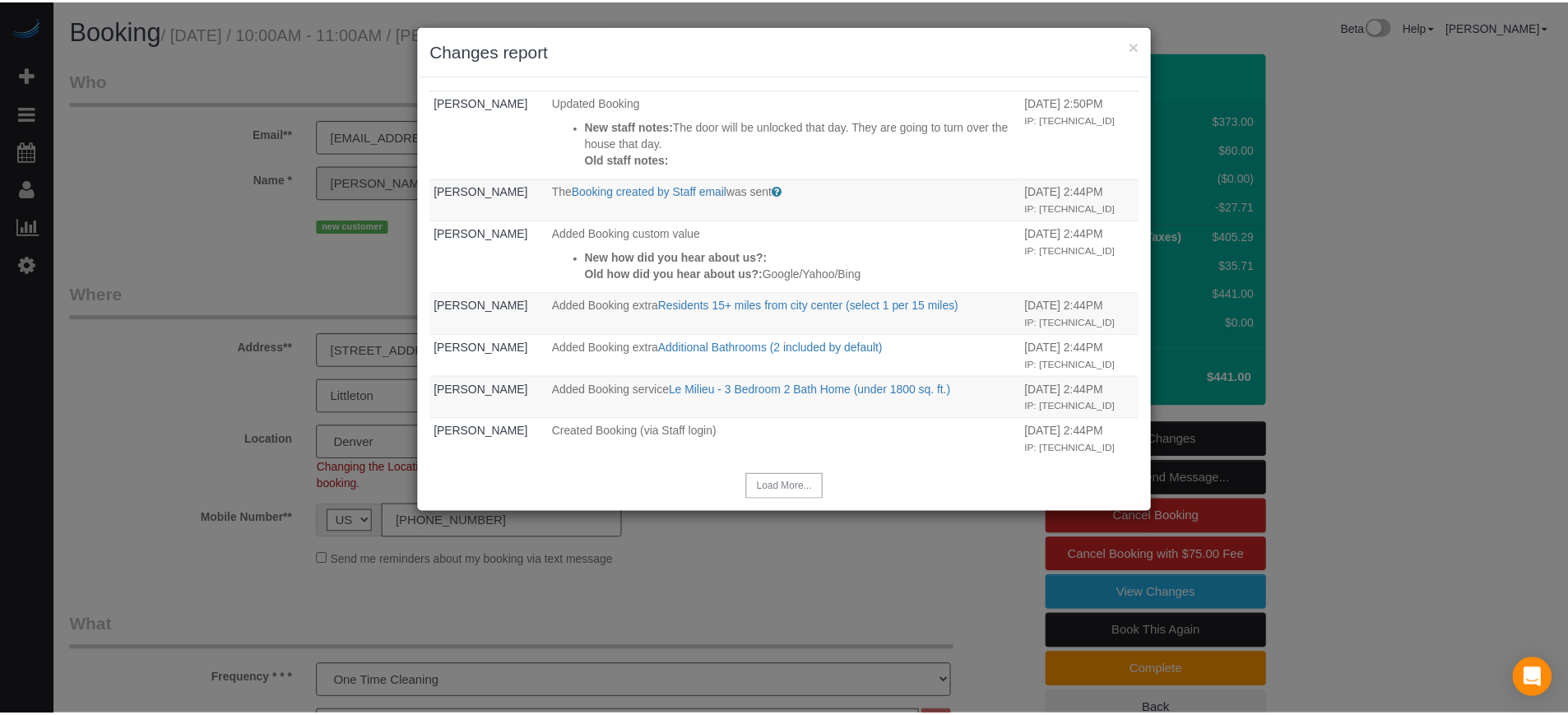
scroll to position [962, 0]
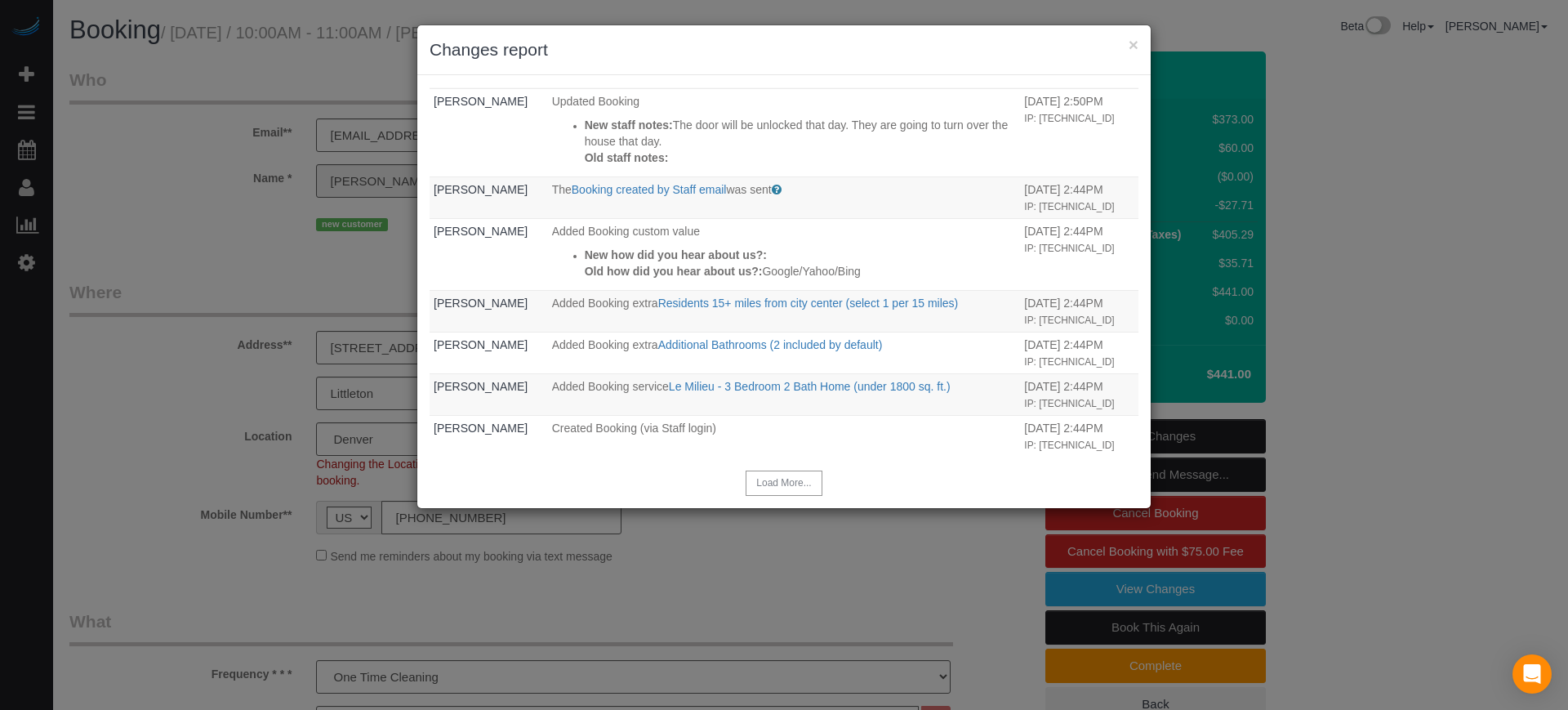
click at [1125, 48] on h3 "Changes report" at bounding box center [784, 50] width 709 height 25
click at [1133, 51] on button "×" at bounding box center [1133, 44] width 10 height 17
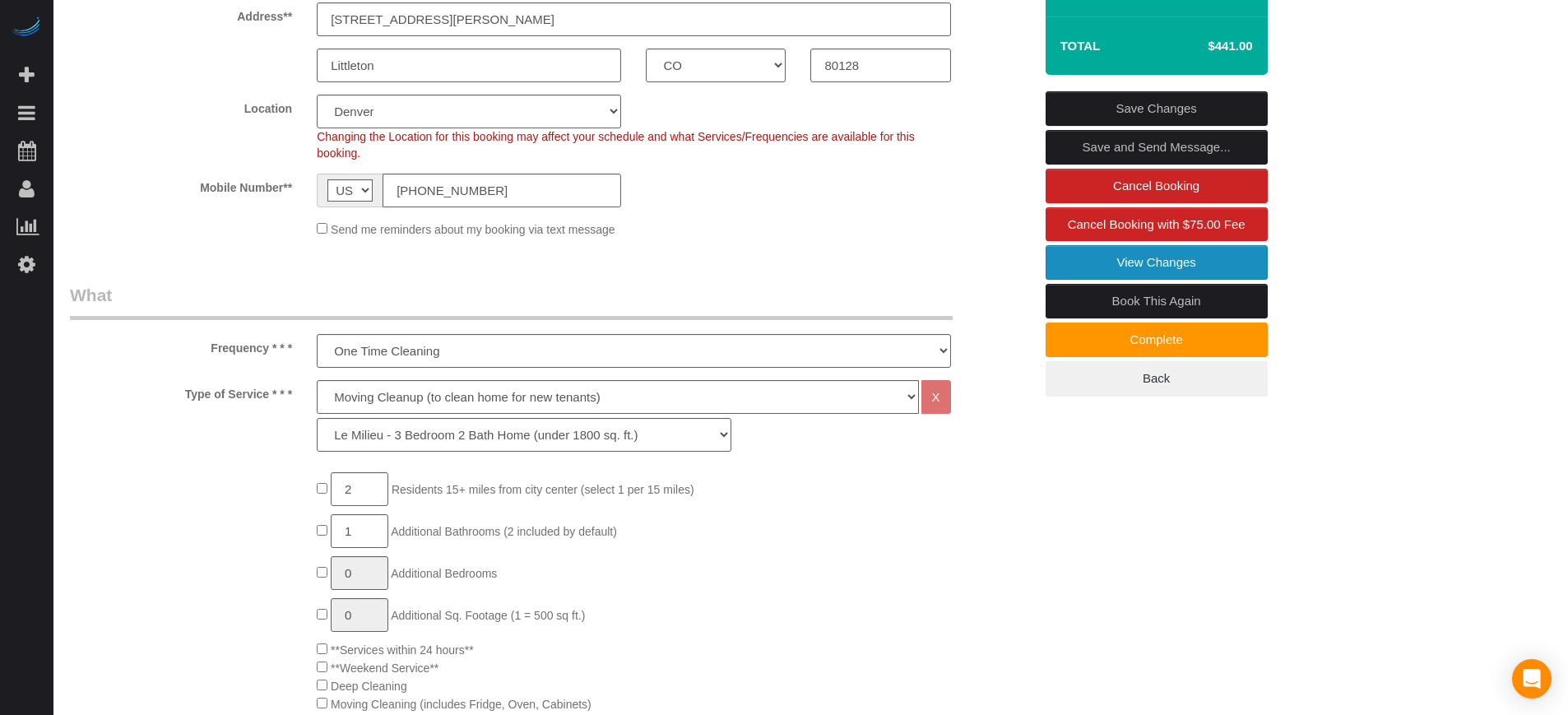
scroll to position [0, 0]
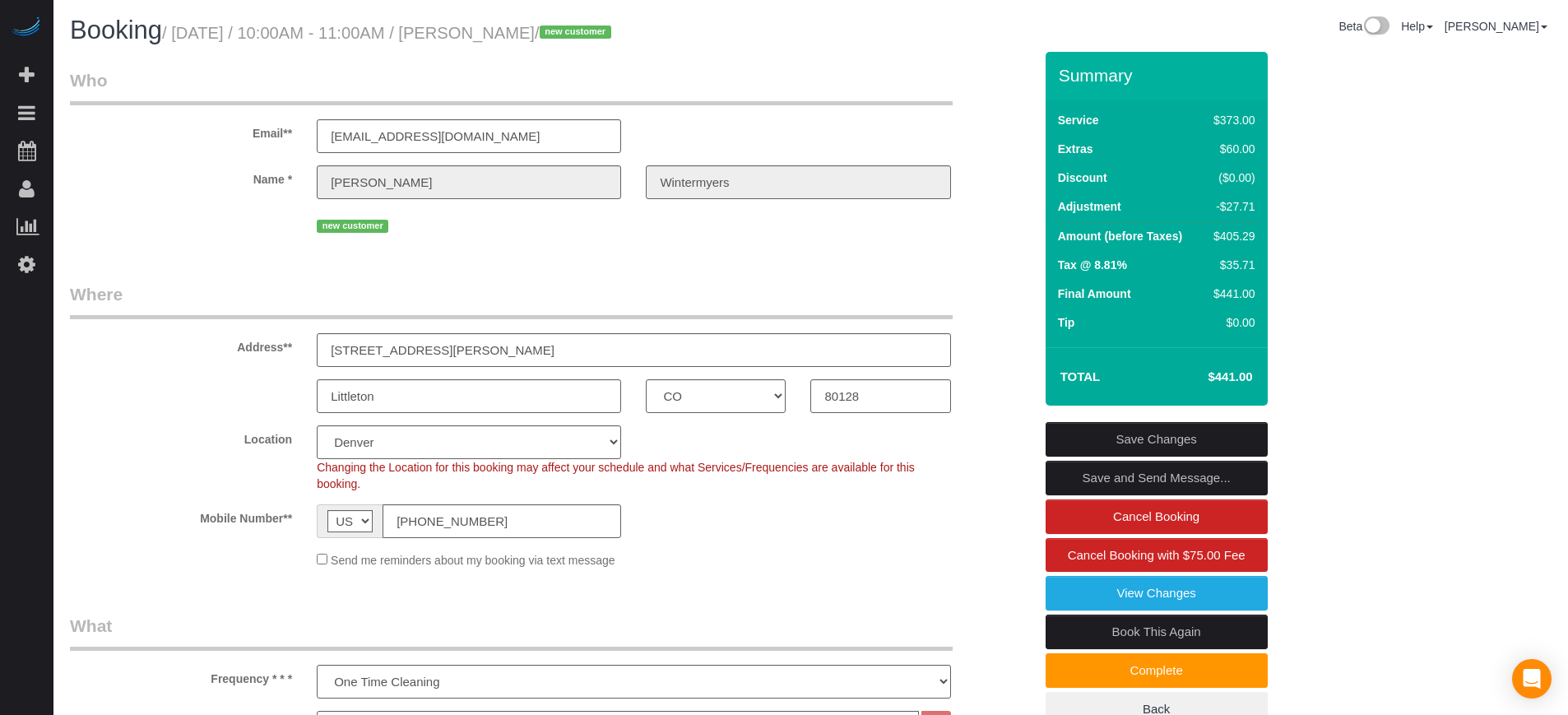
click at [272, 229] on div "new customer" at bounding box center [552, 223] width 988 height 26
click at [259, 297] on legend "Where" at bounding box center [511, 301] width 882 height 37
click at [89, 467] on div "Location Pro Housekeepers [GEOGRAPHIC_DATA] [GEOGRAPHIC_DATA] [GEOGRAPHIC_DATA]…" at bounding box center [552, 459] width 988 height 67
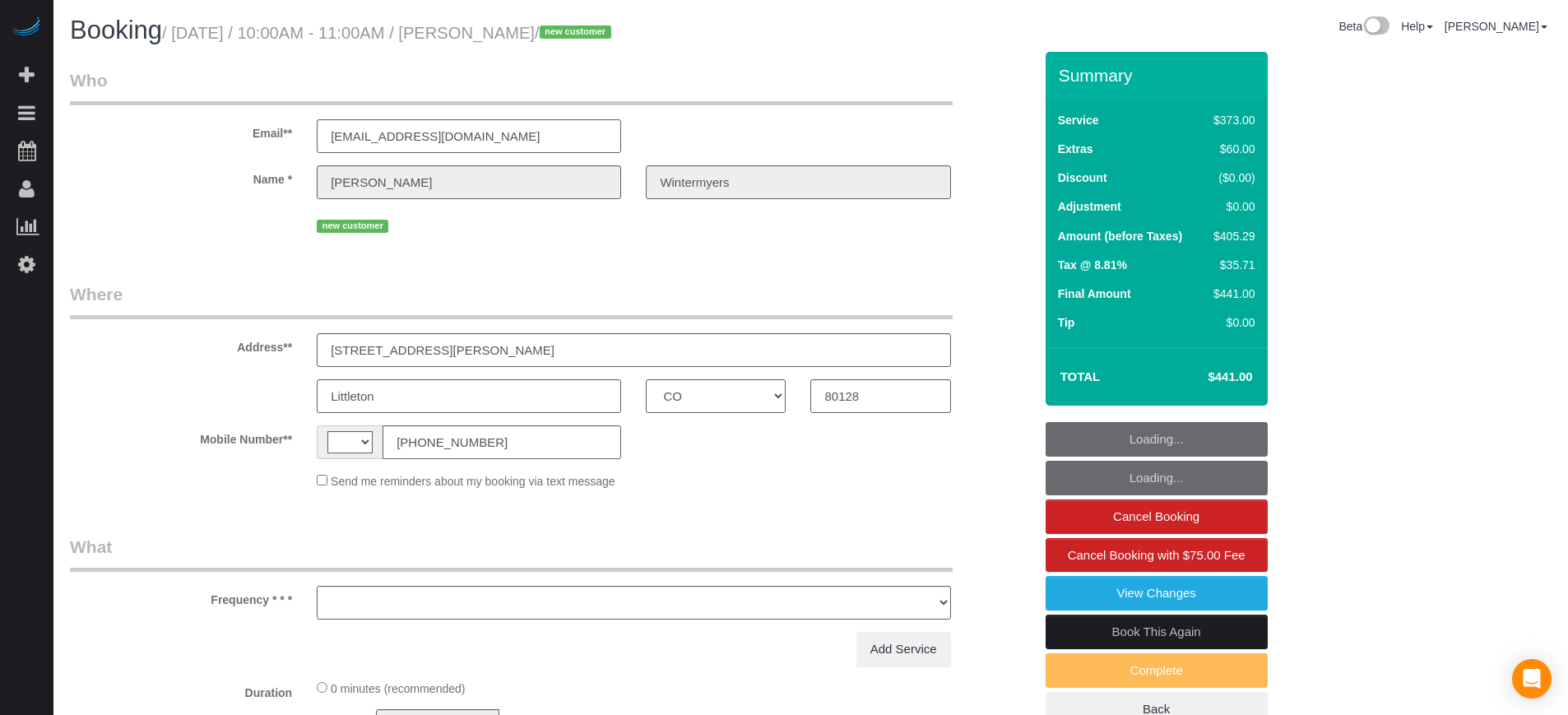
select select "CO"
select select "string:fspay-3371083d-fe85-42e0-b621-4f92ca95a68e"
select select "string:US"
select select "object:647"
select select "6"
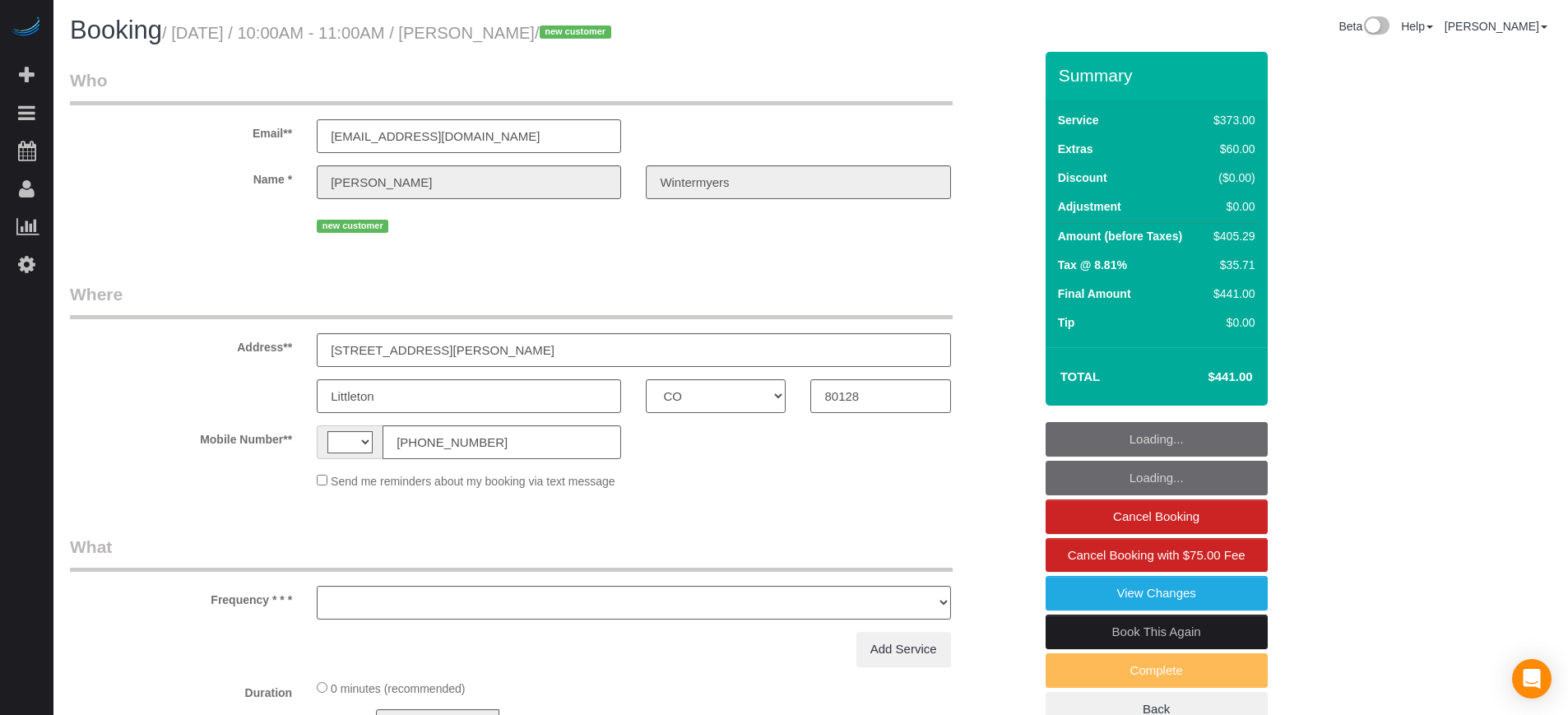
select select "spot1"
select select "number:9"
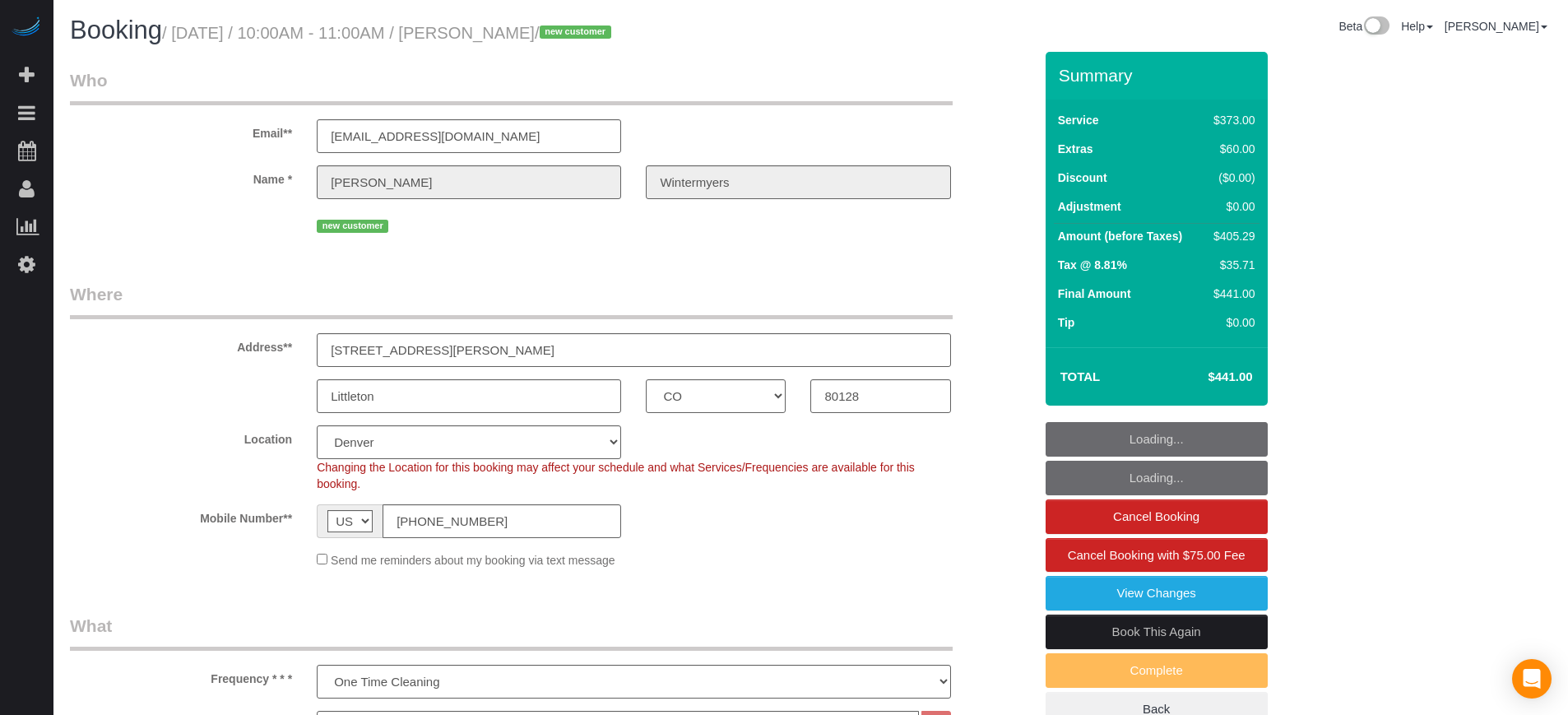
select select "object:816"
select select "spot12"
